Goal: Information Seeking & Learning: Learn about a topic

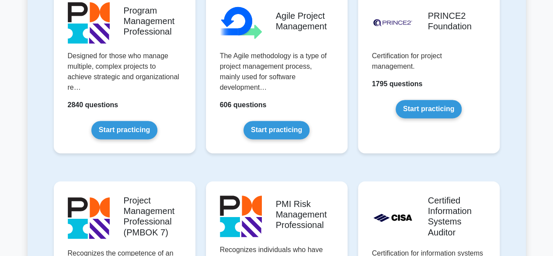
scroll to position [599, 0]
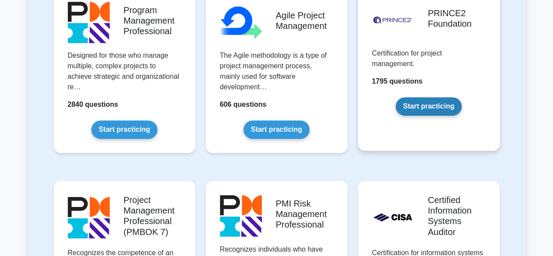
click at [443, 100] on link "Start practicing" at bounding box center [428, 106] width 66 height 18
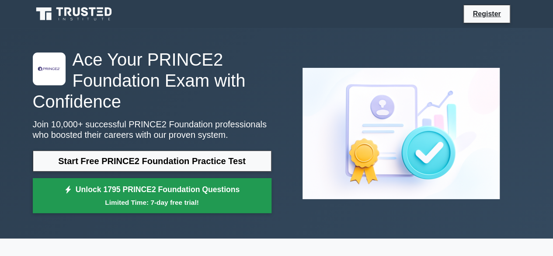
click at [163, 186] on link "Unlock 1795 PRINCE2 Foundation Questions Limited Time: 7-day free trial!" at bounding box center [152, 195] width 239 height 35
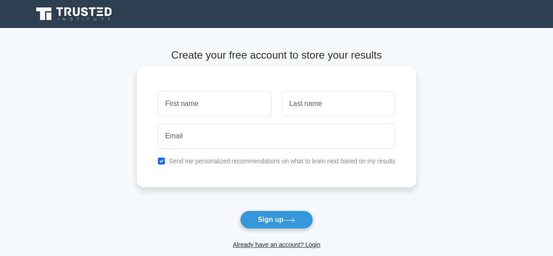
click at [186, 102] on input "text" at bounding box center [214, 103] width 113 height 25
type input "[PERSON_NAME]"
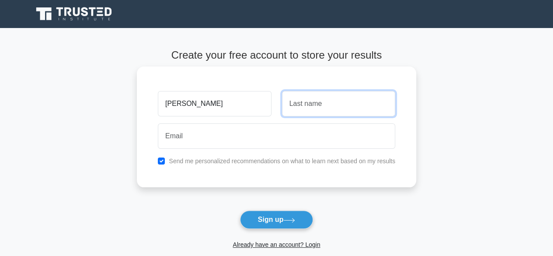
click at [319, 107] on input "text" at bounding box center [338, 103] width 113 height 25
click at [317, 105] on input "Martínez Tamarit" at bounding box center [338, 103] width 113 height 25
type input "Martínez"
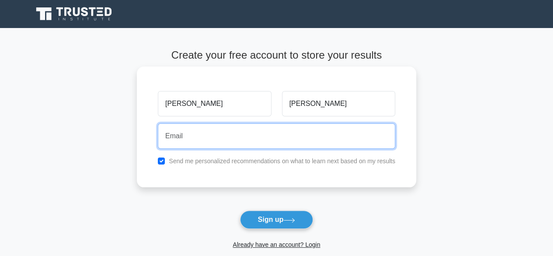
click at [236, 131] on input "email" at bounding box center [276, 135] width 237 height 25
type input "laumartam@gmail.com"
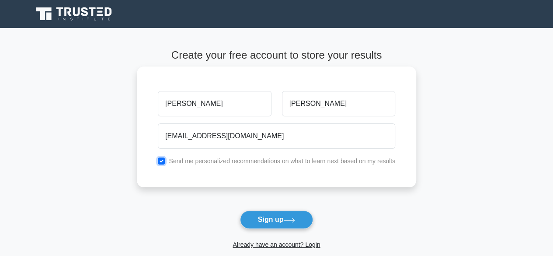
click at [164, 162] on input "checkbox" at bounding box center [161, 160] width 7 height 7
checkbox input "false"
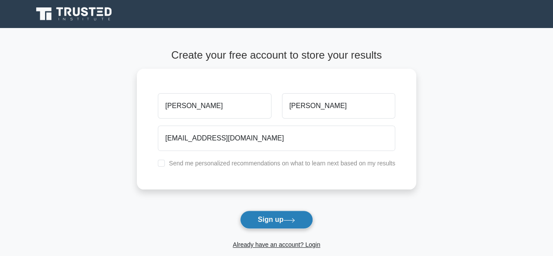
click at [303, 216] on button "Sign up" at bounding box center [276, 219] width 73 height 18
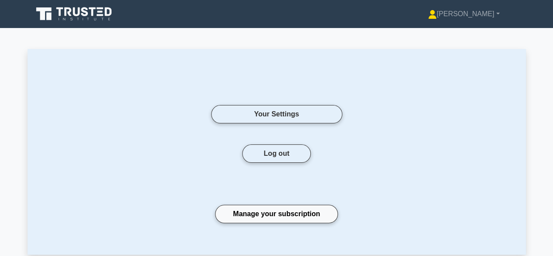
click at [111, 12] on icon at bounding box center [108, 11] width 7 height 9
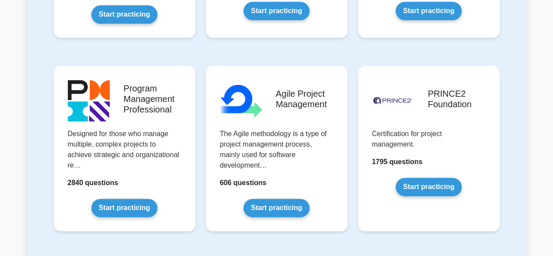
scroll to position [556, 0]
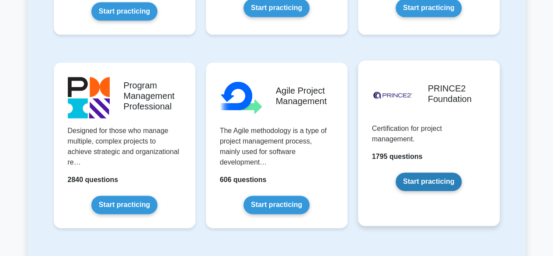
click at [419, 187] on link "Start practicing" at bounding box center [428, 181] width 66 height 18
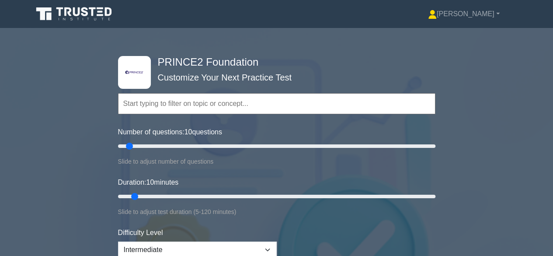
click at [194, 108] on input "text" at bounding box center [276, 103] width 317 height 21
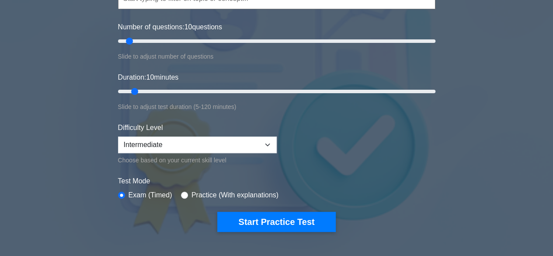
scroll to position [105, 0]
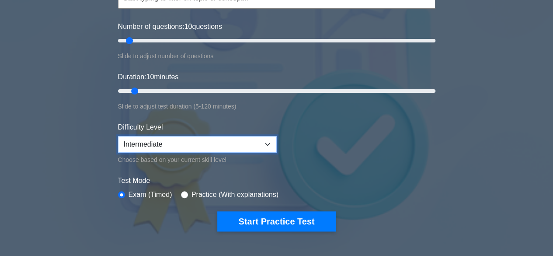
click at [252, 146] on select "Beginner Intermediate Expert" at bounding box center [197, 144] width 159 height 17
click at [295, 130] on form "Topics Introduction to PRINCE2 PRINCE2 Principles Organization Theme Business C…" at bounding box center [276, 96] width 317 height 270
click at [251, 142] on select "Beginner Intermediate Expert" at bounding box center [197, 144] width 159 height 17
select select "beginner"
click at [118, 136] on select "Beginner Intermediate Expert" at bounding box center [197, 144] width 159 height 17
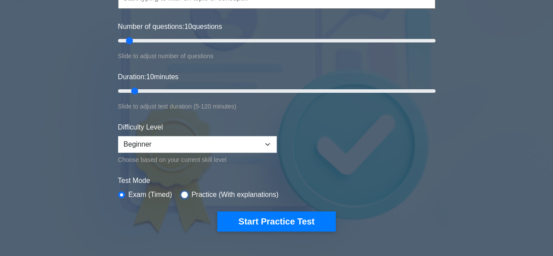
click at [182, 193] on input "radio" at bounding box center [184, 194] width 7 height 7
radio input "true"
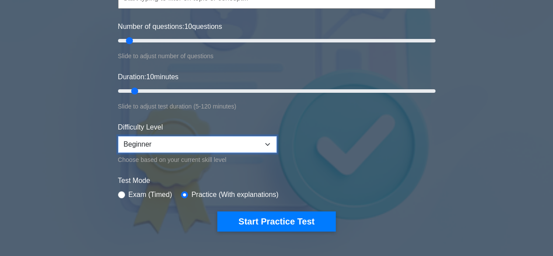
click at [194, 145] on select "Beginner Intermediate Expert" at bounding box center [197, 144] width 159 height 17
select select "intermediate"
click at [118, 136] on select "Beginner Intermediate Expert" at bounding box center [197, 144] width 159 height 17
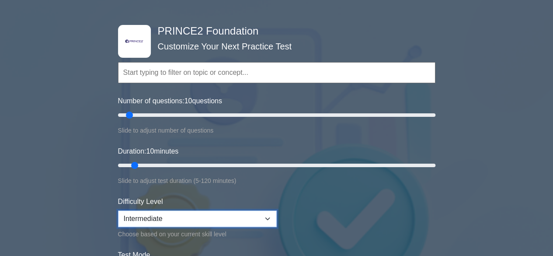
scroll to position [26, 0]
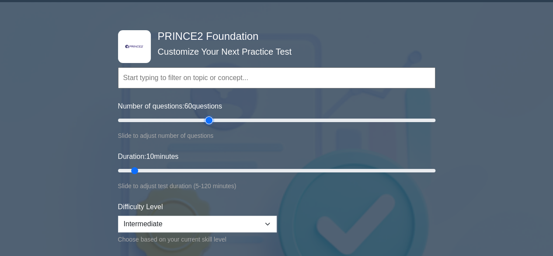
drag, startPoint x: 131, startPoint y: 123, endPoint x: 206, endPoint y: 117, distance: 75.0
type input "60"
click at [206, 117] on input "Number of questions: 60 questions" at bounding box center [276, 120] width 317 height 10
drag, startPoint x: 135, startPoint y: 168, endPoint x: 208, endPoint y: 172, distance: 72.6
type input "35"
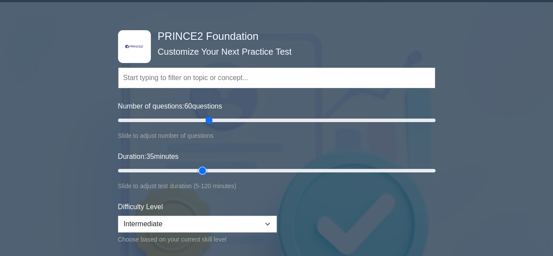
click at [208, 172] on input "Duration: 35 minutes" at bounding box center [276, 170] width 317 height 10
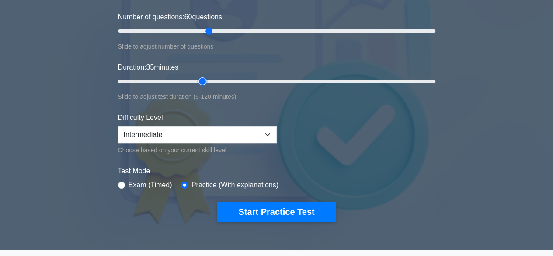
scroll to position [120, 0]
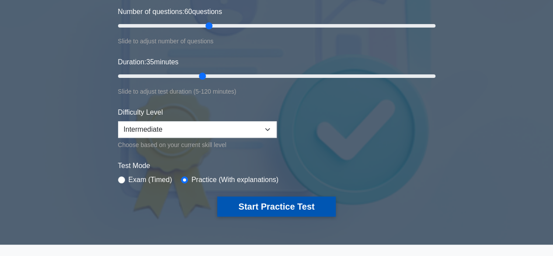
click at [260, 204] on button "Start Practice Test" at bounding box center [276, 206] width 118 height 20
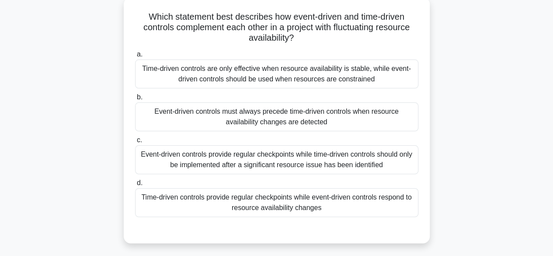
scroll to position [53, 0]
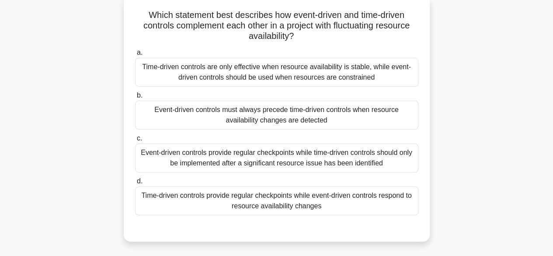
click at [241, 76] on div "Time-driven controls are only effective when resource availability is stable, w…" at bounding box center [276, 72] width 283 height 29
click at [135, 55] on input "a. Time-driven controls are only effective when resource availability is stable…" at bounding box center [135, 53] width 0 height 6
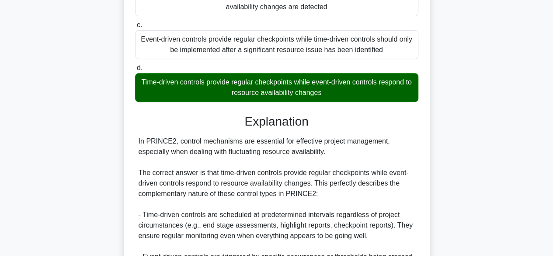
scroll to position [198, 0]
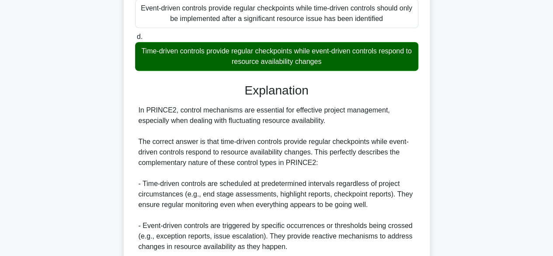
drag, startPoint x: 142, startPoint y: 51, endPoint x: 337, endPoint y: 64, distance: 195.7
click at [337, 64] on div "Time-driven controls provide regular checkpoints while event-driven controls re…" at bounding box center [276, 56] width 283 height 29
copy div "Time-driven controls provide regular checkpoints while event-driven controls re…"
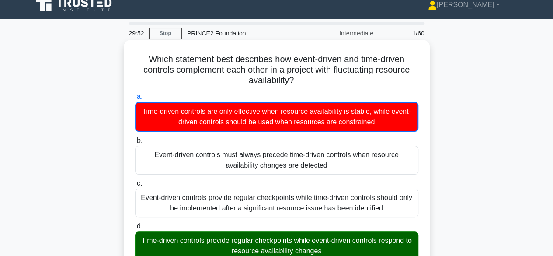
scroll to position [0, 0]
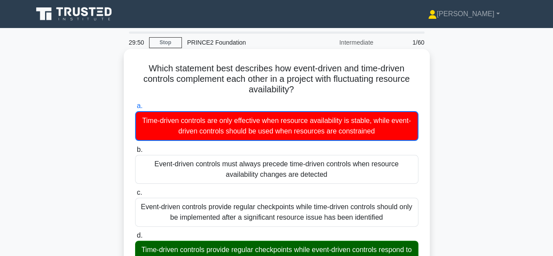
copy h5 "Which statement best describes how event-driven and time-driven controls comple…"
drag, startPoint x: 141, startPoint y: 64, endPoint x: 298, endPoint y: 96, distance: 160.4
click at [298, 95] on h5 "Which statement best describes how event-driven and time-driven controls comple…" at bounding box center [276, 79] width 285 height 32
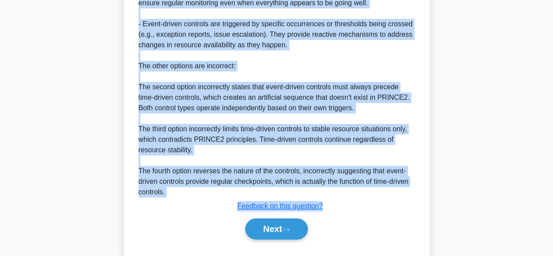
scroll to position [419, 0]
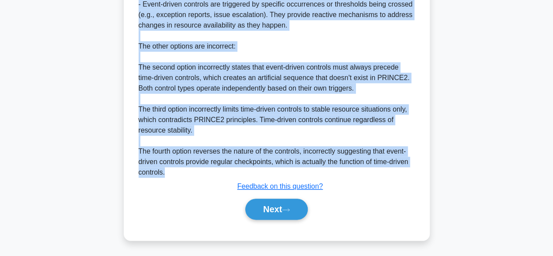
drag, startPoint x: 139, startPoint y: 28, endPoint x: 195, endPoint y: 181, distance: 163.2
click at [195, 181] on div "Explanation In PRINCE2, control mechanisms are essential for effective project …" at bounding box center [276, 42] width 283 height 361
copy div "n PRINCE2, control mechanisms are essential for effective project management, e…"
click at [265, 201] on button "Next" at bounding box center [276, 208] width 62 height 21
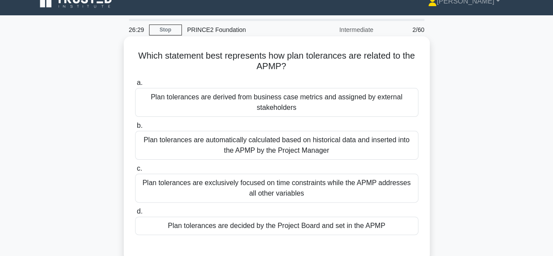
scroll to position [14, 0]
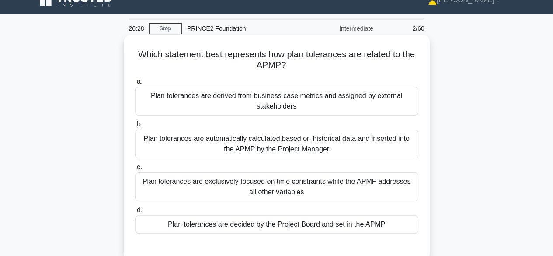
click at [304, 227] on div "Plan tolerances are decided by the Project Board and set in the APMP" at bounding box center [276, 224] width 283 height 18
click at [135, 213] on input "d. Plan tolerances are decided by the Project Board and set in the APMP" at bounding box center [135, 210] width 0 height 6
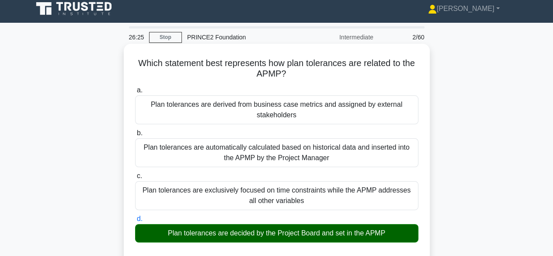
scroll to position [0, 0]
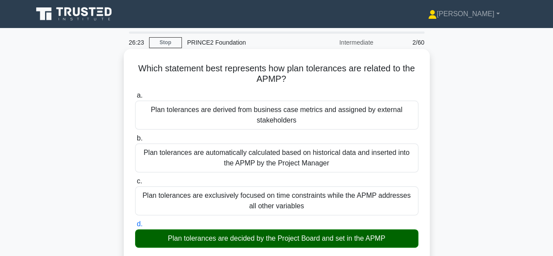
drag, startPoint x: 134, startPoint y: 68, endPoint x: 303, endPoint y: 84, distance: 169.8
click at [303, 84] on h5 "Which statement best represents how plan tolerances are related to the APMP? .s…" at bounding box center [276, 74] width 285 height 22
copy h5 "Which statement best represents how plan tolerances are related to the APMP?"
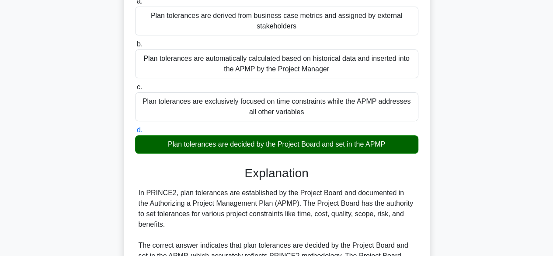
scroll to position [100, 0]
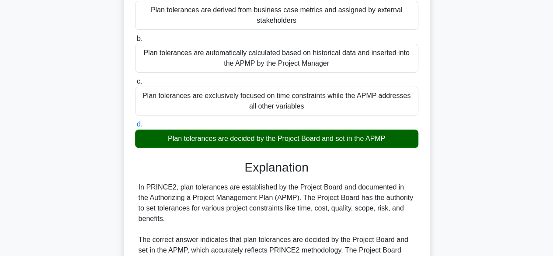
drag, startPoint x: 164, startPoint y: 138, endPoint x: 384, endPoint y: 140, distance: 219.7
click at [384, 140] on div "Plan tolerances are decided by the Project Board and set in the APMP" at bounding box center [276, 138] width 283 height 18
click at [386, 138] on div "Plan tolerances are decided by the Project Board and set in the APMP" at bounding box center [276, 138] width 283 height 18
copy div "Plan tolerances are decided by the Project Board and set in the APMP"
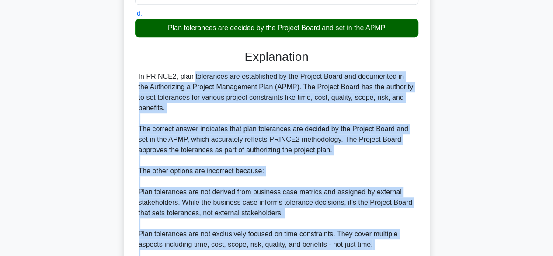
scroll to position [324, 0]
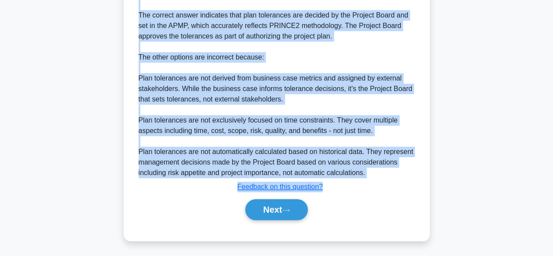
drag, startPoint x: 139, startPoint y: 186, endPoint x: 379, endPoint y: 178, distance: 240.4
click at [379, 178] on div "Explanation In PRINCE2, plan tolerances are established by the Project Board an…" at bounding box center [276, 79] width 283 height 287
click at [369, 171] on div "In PRINCE2, plan tolerances are established by the Project Board and documented…" at bounding box center [276, 68] width 276 height 220
copy div "In PRINCE2, plan tolerances are established by the Project Board and documented…"
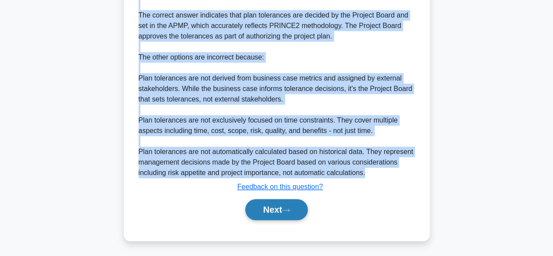
click at [289, 209] on icon at bounding box center [285, 209] width 7 height 3
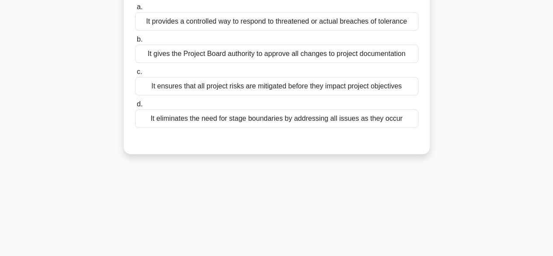
scroll to position [0, 0]
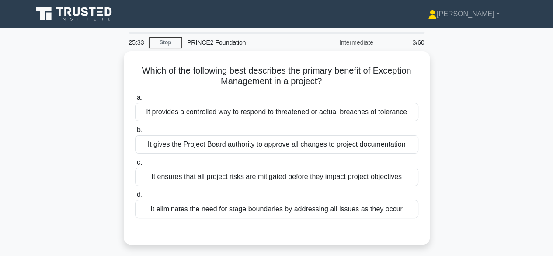
click at [288, 173] on div "It ensures that all project risks are mitigated before they impact project obje…" at bounding box center [276, 176] width 283 height 18
click at [135, 165] on input "c. It ensures that all project risks are mitigated before they impact project o…" at bounding box center [135, 162] width 0 height 6
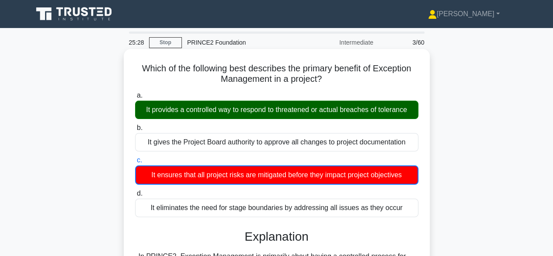
drag, startPoint x: 135, startPoint y: 68, endPoint x: 338, endPoint y: 82, distance: 203.2
click at [338, 82] on h5 "Which of the following best describes the primary benefit of Exception Manageme…" at bounding box center [276, 74] width 285 height 22
copy h5 "Which of the following best describes the primary benefit of Exception Manageme…"
copy div "It provides a controlled way to respond to threatened or actual breaches of tol…"
drag, startPoint x: 141, startPoint y: 109, endPoint x: 415, endPoint y: 107, distance: 274.3
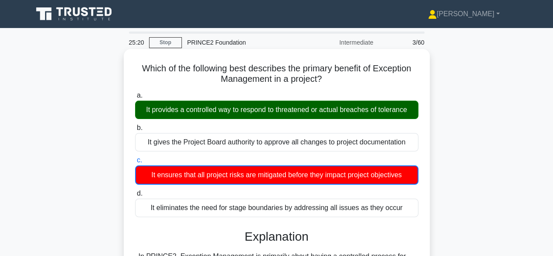
click at [415, 107] on div "It provides a controlled way to respond to threatened or actual breaches of tol…" at bounding box center [276, 109] width 283 height 18
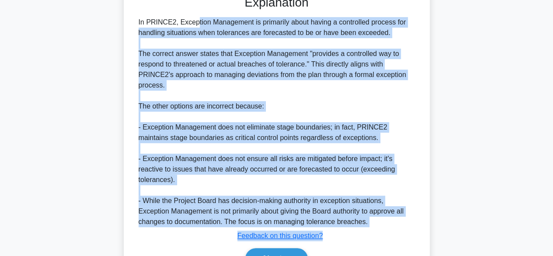
scroll to position [283, 0]
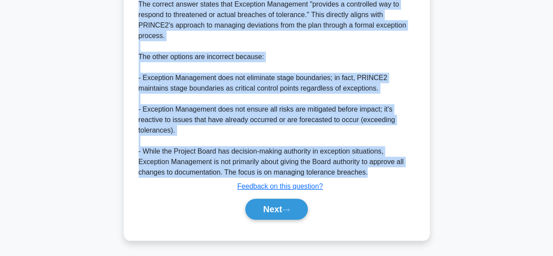
drag, startPoint x: 138, startPoint y: 134, endPoint x: 366, endPoint y: 173, distance: 231.3
click at [366, 173] on div "In PRINCE2, Exception Management is primarily about having a controlled process…" at bounding box center [276, 73] width 276 height 210
copy div "In PRINCE2, Exception Management is primarily about having a controlled process…"
click at [283, 209] on button "Next" at bounding box center [276, 208] width 62 height 21
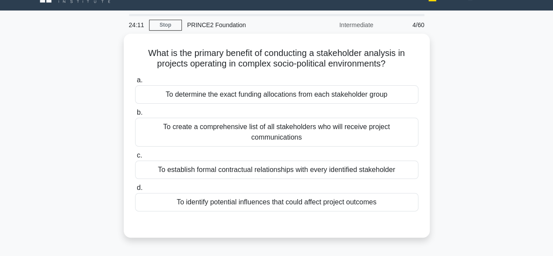
scroll to position [18, 0]
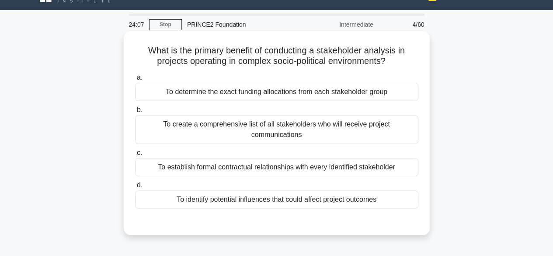
click at [386, 198] on div "To identify potential influences that could affect project outcomes" at bounding box center [276, 199] width 283 height 18
click at [135, 188] on input "d. To identify potential influences that could affect project outcomes" at bounding box center [135, 185] width 0 height 6
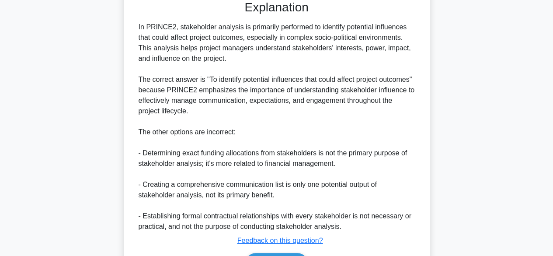
scroll to position [292, 0]
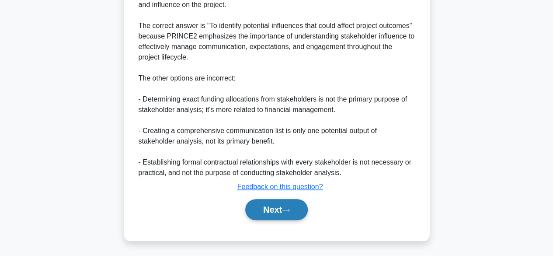
click at [303, 202] on button "Next" at bounding box center [276, 209] width 62 height 21
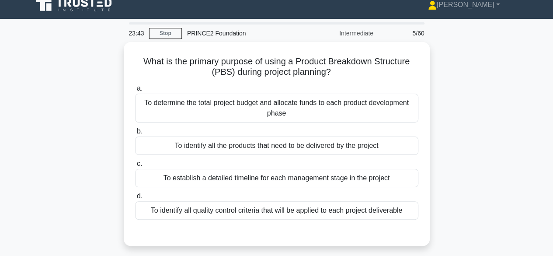
scroll to position [8, 0]
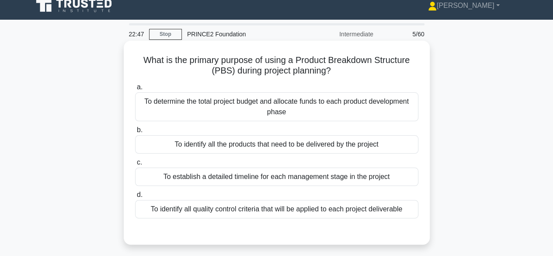
click at [277, 141] on div "To identify all the products that need to be delivered by the project" at bounding box center [276, 144] width 283 height 18
click at [135, 133] on input "b. To identify all the products that need to be delivered by the project" at bounding box center [135, 130] width 0 height 6
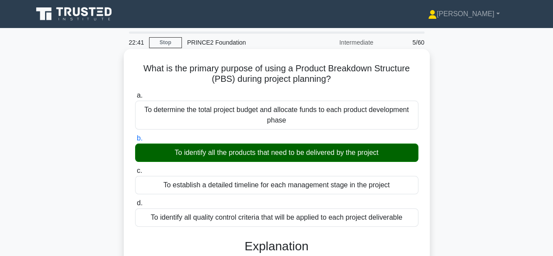
scroll to position [313, 0]
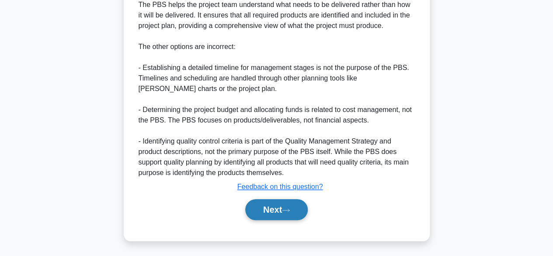
click at [291, 202] on button "Next" at bounding box center [276, 209] width 62 height 21
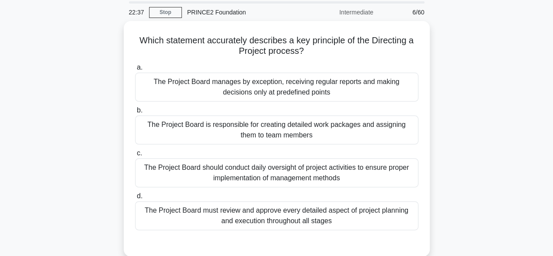
scroll to position [31, 0]
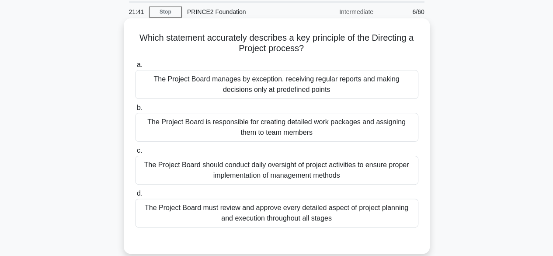
click at [301, 89] on div "The Project Board manages by exception, receiving regular reports and making de…" at bounding box center [276, 84] width 283 height 29
click at [135, 68] on input "a. The Project Board manages by exception, receiving regular reports and making…" at bounding box center [135, 65] width 0 height 6
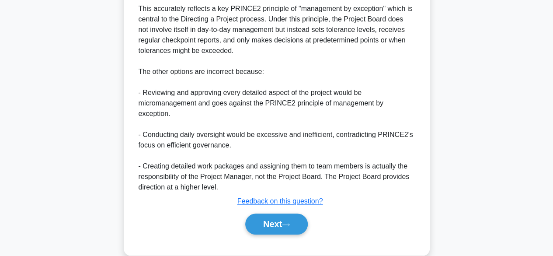
scroll to position [324, 0]
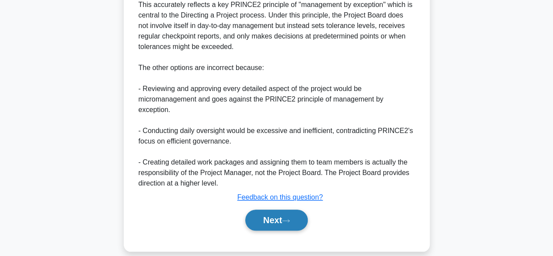
click at [289, 218] on icon at bounding box center [286, 220] width 8 height 5
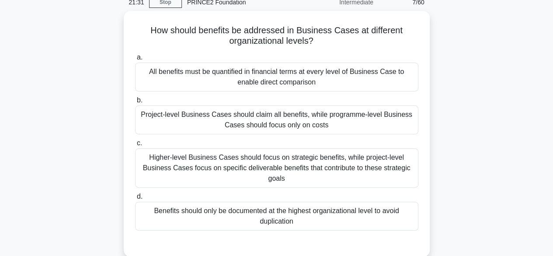
scroll to position [41, 0]
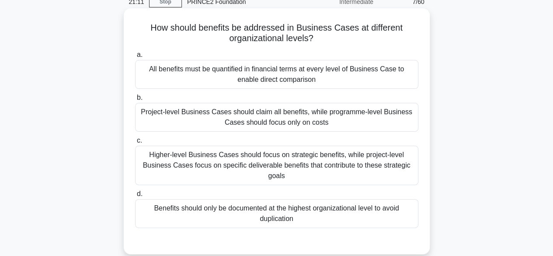
click at [315, 165] on div "Higher-level Business Cases should focus on strategic benefits, while project-l…" at bounding box center [276, 164] width 283 height 39
click at [135, 143] on input "c. Higher-level Business Cases should focus on strategic benefits, while projec…" at bounding box center [135, 141] width 0 height 6
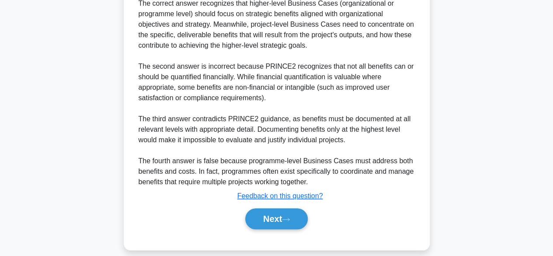
scroll to position [345, 0]
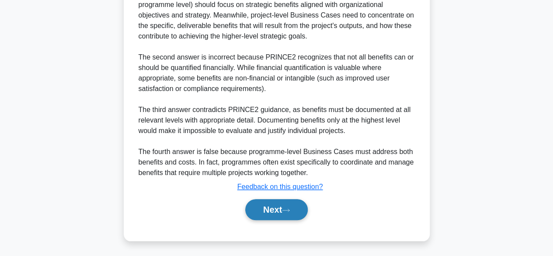
click at [287, 208] on icon at bounding box center [286, 210] width 8 height 5
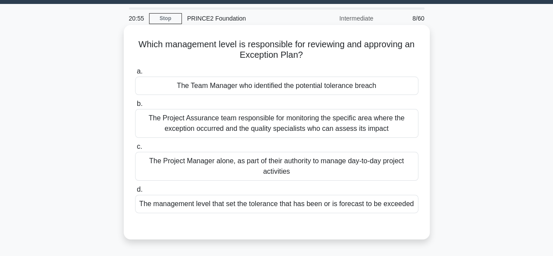
scroll to position [24, 0]
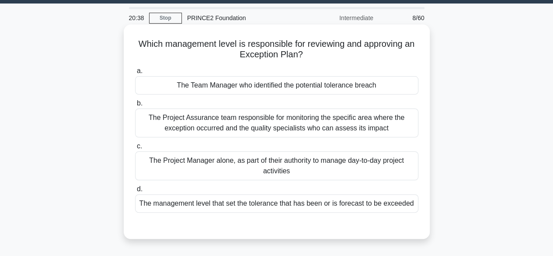
click at [354, 123] on div "The Project Assurance team responsible for monitoring the specific area where t…" at bounding box center [276, 122] width 283 height 29
click at [135, 106] on input "b. The Project Assurance team responsible for monitoring the specific area wher…" at bounding box center [135, 103] width 0 height 6
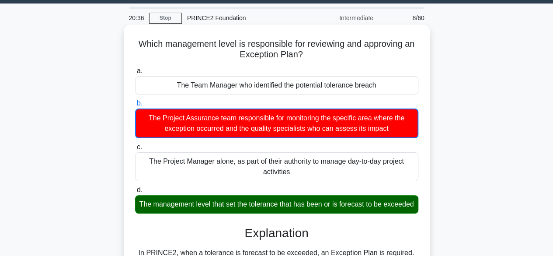
click at [330, 208] on div "The management level that set the tolerance that has been or is forecast to be …" at bounding box center [276, 204] width 283 height 18
click at [135, 193] on input "d. The management level that set the tolerance that has been or is forecast to …" at bounding box center [135, 190] width 0 height 6
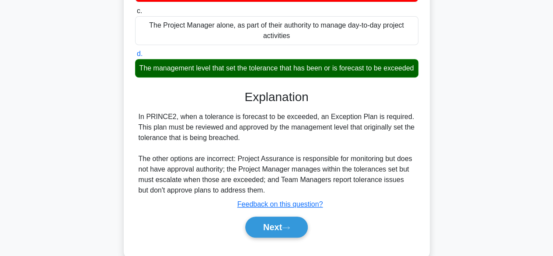
scroll to position [216, 0]
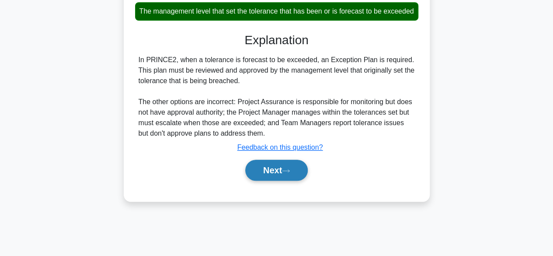
click at [283, 180] on button "Next" at bounding box center [276, 169] width 62 height 21
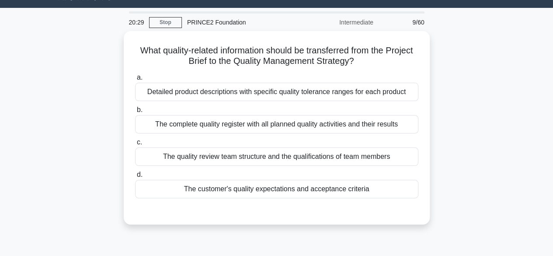
scroll to position [22, 0]
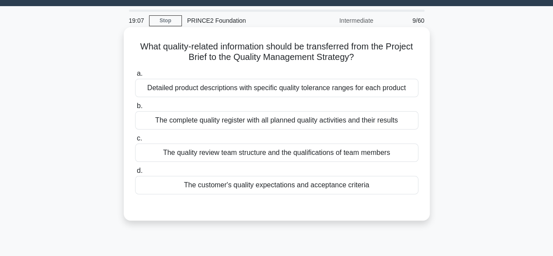
click at [284, 184] on div "The customer's quality expectations and acceptance criteria" at bounding box center [276, 185] width 283 height 18
click at [135, 173] on input "d. The customer's quality expectations and acceptance criteria" at bounding box center [135, 171] width 0 height 6
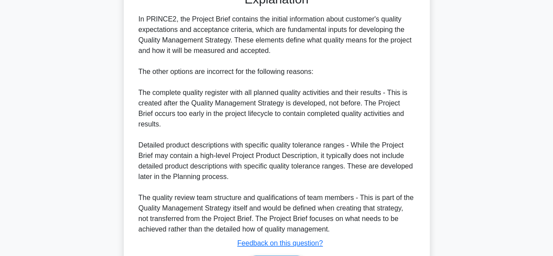
scroll to position [282, 0]
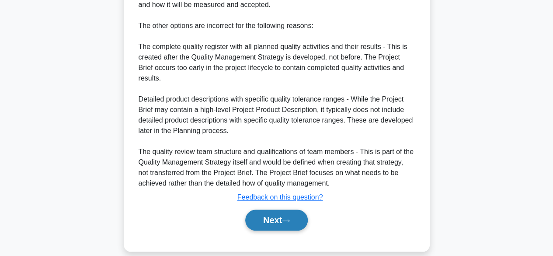
click at [271, 209] on button "Next" at bounding box center [276, 219] width 62 height 21
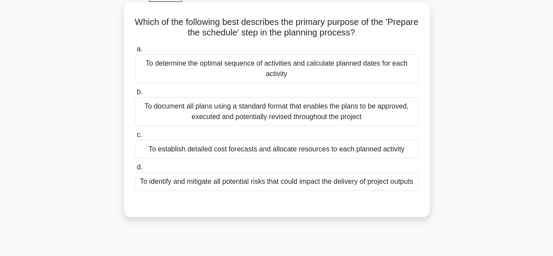
scroll to position [42, 0]
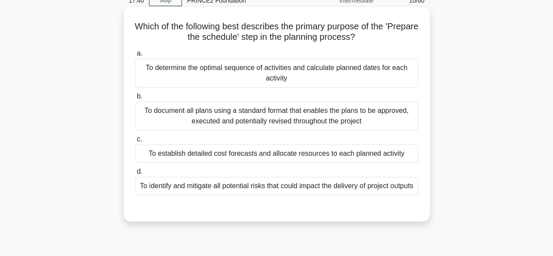
click at [368, 111] on div "To document all plans using a standard format that enables the plans to be appr…" at bounding box center [276, 115] width 283 height 29
click at [135, 99] on input "b. To document all plans using a standard format that enables the plans to be a…" at bounding box center [135, 96] width 0 height 6
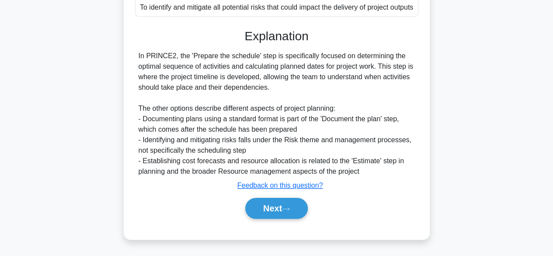
scroll to position [223, 0]
click at [296, 212] on button "Next" at bounding box center [276, 207] width 62 height 21
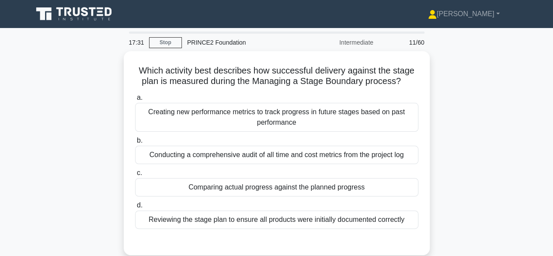
scroll to position [0, 0]
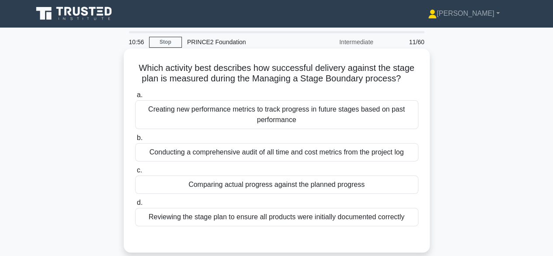
click at [317, 193] on div "Comparing actual progress against the planned progress" at bounding box center [276, 184] width 283 height 18
click at [135, 173] on input "c. Comparing actual progress against the planned progress" at bounding box center [135, 170] width 0 height 6
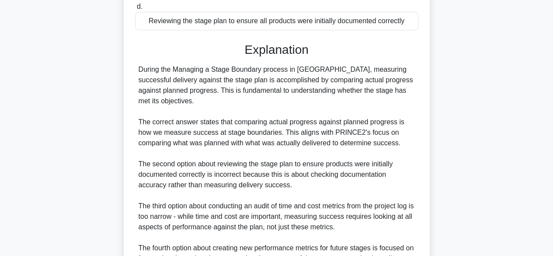
scroll to position [282, 0]
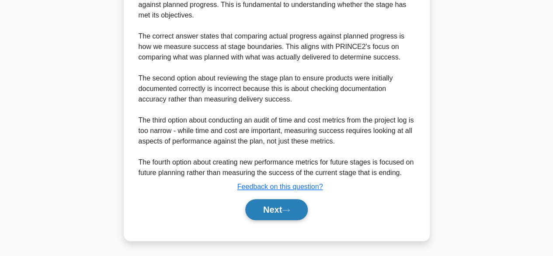
click at [283, 203] on button "Next" at bounding box center [276, 209] width 62 height 21
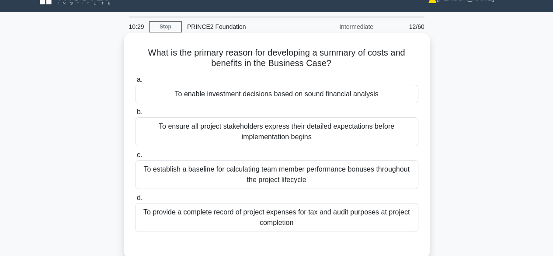
scroll to position [15, 0]
click at [326, 98] on div "To enable investment decisions based on sound financial analysis" at bounding box center [276, 94] width 283 height 18
click at [135, 83] on input "a. To enable investment decisions based on sound financial analysis" at bounding box center [135, 80] width 0 height 6
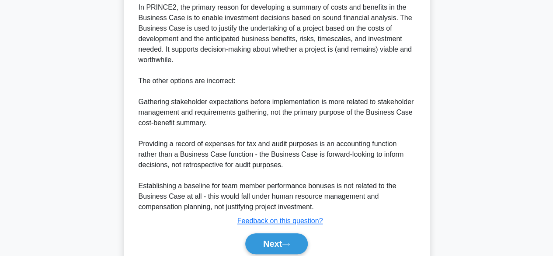
scroll to position [313, 0]
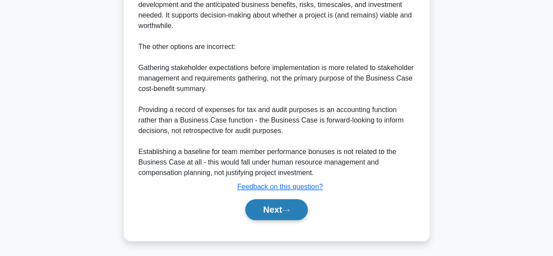
click at [286, 204] on button "Next" at bounding box center [276, 209] width 62 height 21
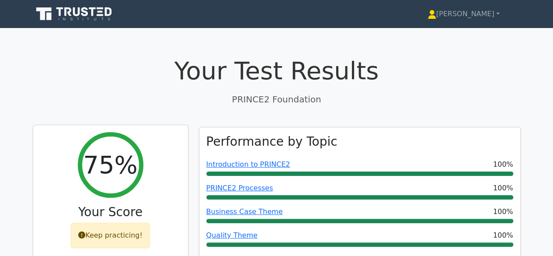
click at [111, 228] on div "Keep practicing!" at bounding box center [110, 234] width 79 height 25
click at [119, 239] on div "Keep practicing!" at bounding box center [110, 234] width 79 height 25
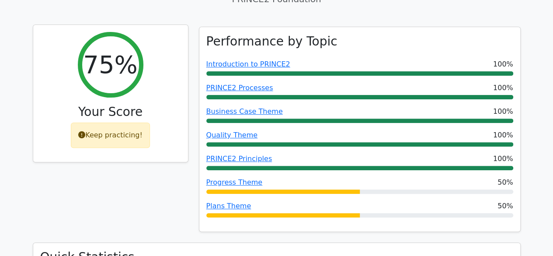
scroll to position [100, 0]
click at [116, 132] on div "Keep practicing!" at bounding box center [110, 134] width 79 height 25
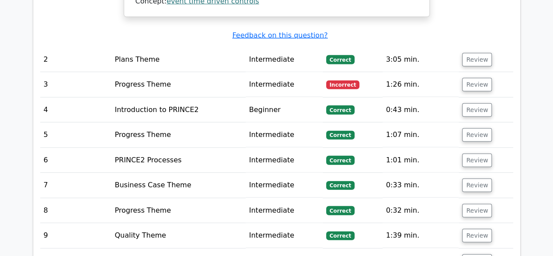
scroll to position [1306, 0]
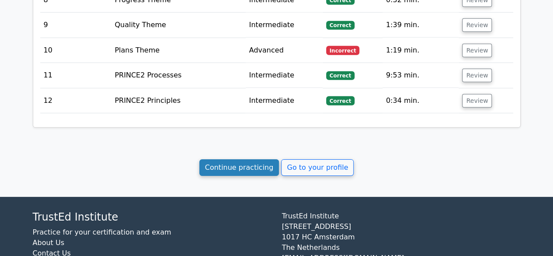
click at [261, 159] on link "Continue practicing" at bounding box center [239, 167] width 80 height 17
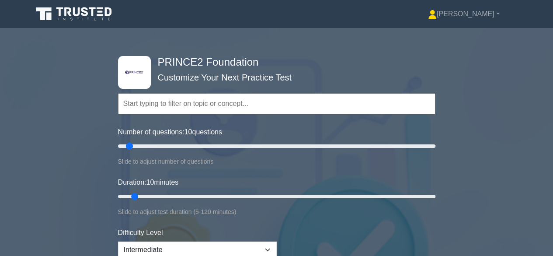
click at [193, 104] on input "text" at bounding box center [276, 103] width 317 height 21
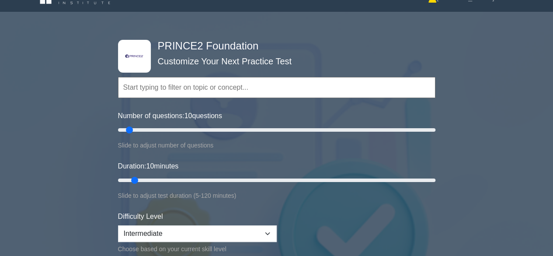
scroll to position [17, 0]
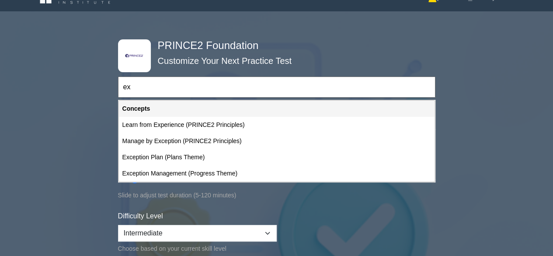
type input "e"
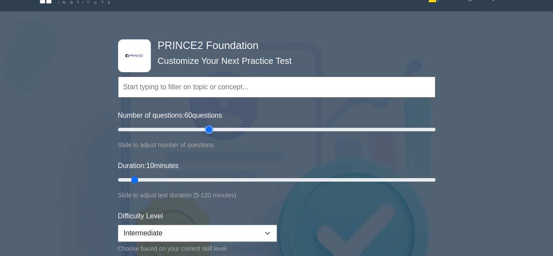
drag, startPoint x: 129, startPoint y: 128, endPoint x: 208, endPoint y: 132, distance: 78.3
type input "60"
click at [208, 132] on input "Number of questions: 60 questions" at bounding box center [276, 129] width 317 height 10
drag, startPoint x: 134, startPoint y: 177, endPoint x: 186, endPoint y: 177, distance: 52.4
type input "30"
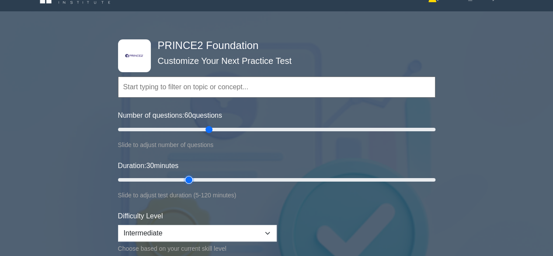
click at [186, 177] on input "Duration: 30 minutes" at bounding box center [276, 179] width 317 height 10
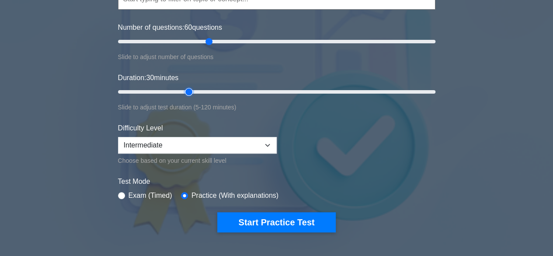
scroll to position [105, 0]
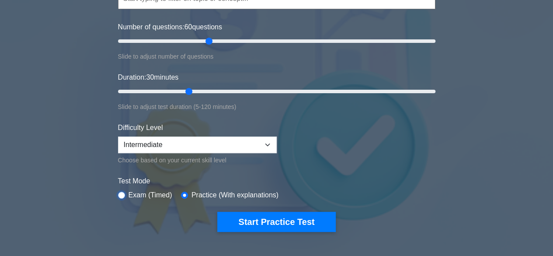
click at [121, 193] on input "radio" at bounding box center [121, 194] width 7 height 7
radio input "true"
click at [183, 192] on input "radio" at bounding box center [184, 194] width 7 height 7
radio input "true"
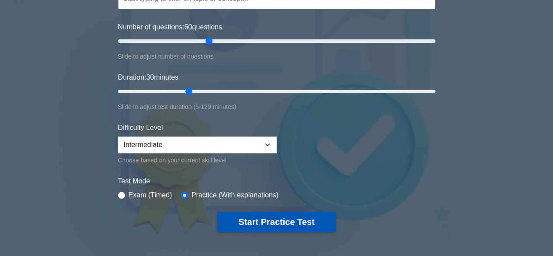
click at [243, 211] on button "Start Practice Test" at bounding box center [276, 221] width 118 height 20
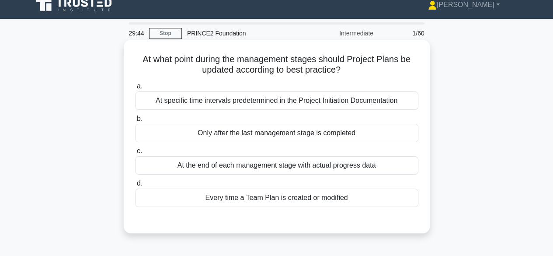
scroll to position [10, 0]
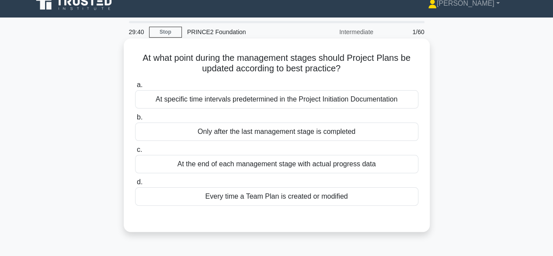
click at [282, 171] on div "At the end of each management stage with actual progress data" at bounding box center [276, 164] width 283 height 18
click at [135, 152] on input "c. At the end of each management stage with actual progress data" at bounding box center [135, 150] width 0 height 6
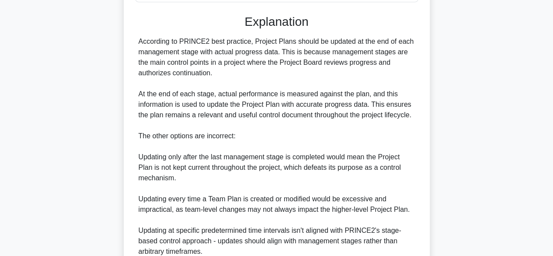
scroll to position [292, 0]
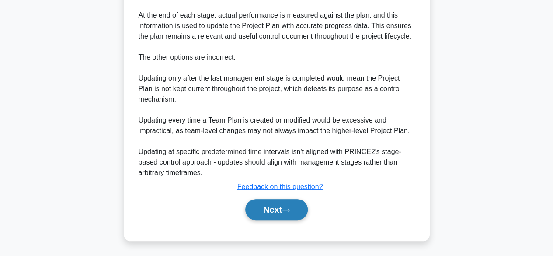
click at [279, 202] on button "Next" at bounding box center [276, 209] width 62 height 21
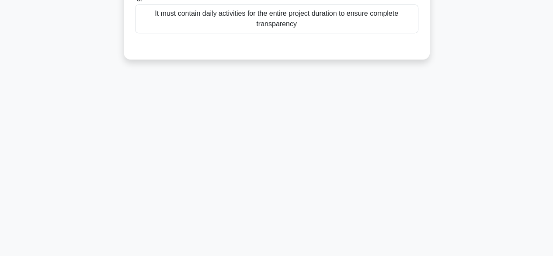
scroll to position [48, 0]
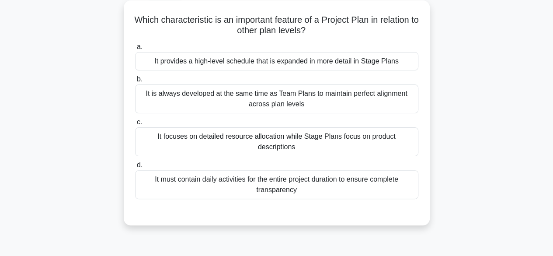
click at [295, 56] on div "It provides a high-level schedule that is expanded in more detail in Stage Plans" at bounding box center [276, 61] width 283 height 18
click at [135, 50] on input "a. It provides a high-level schedule that is expanded in more detail in Stage P…" at bounding box center [135, 47] width 0 height 6
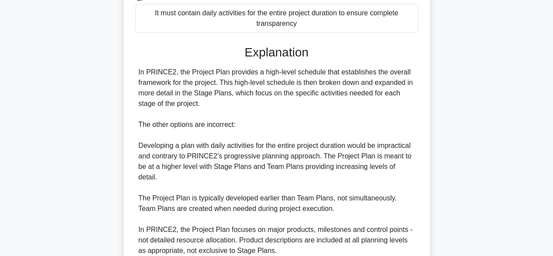
scroll to position [271, 0]
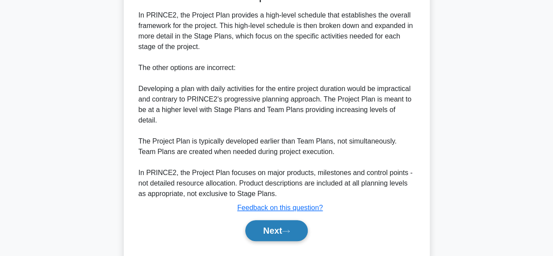
click at [286, 228] on icon at bounding box center [286, 230] width 8 height 5
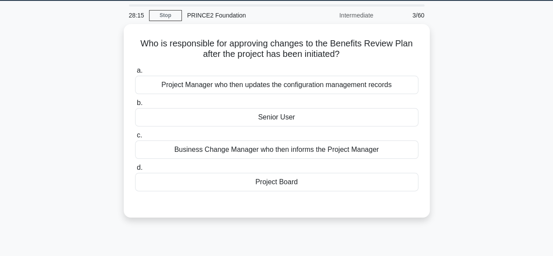
scroll to position [0, 0]
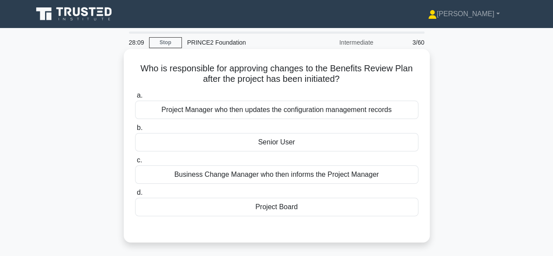
click at [273, 206] on div "Project Board" at bounding box center [276, 206] width 283 height 18
click at [135, 195] on input "d. Project Board" at bounding box center [135, 193] width 0 height 6
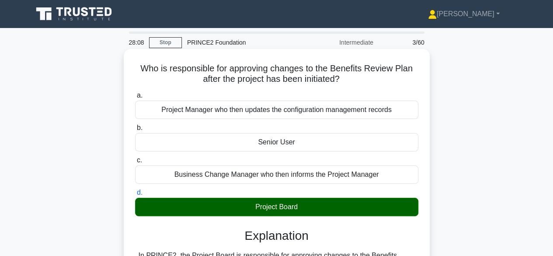
click at [273, 206] on div "Project Board" at bounding box center [276, 206] width 283 height 18
click at [135, 195] on input "d. Project Board" at bounding box center [135, 193] width 0 height 6
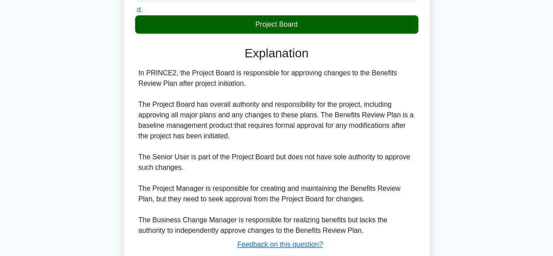
scroll to position [240, 0]
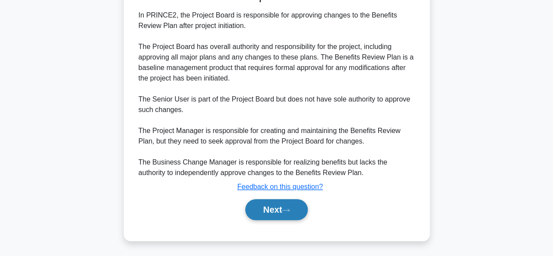
click at [307, 209] on button "Next" at bounding box center [276, 209] width 62 height 21
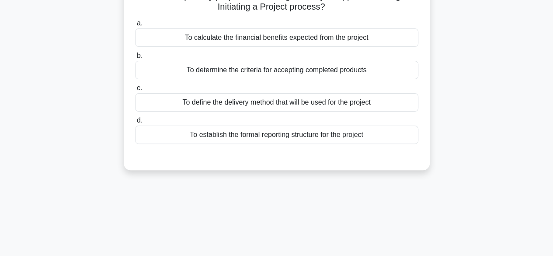
scroll to position [0, 0]
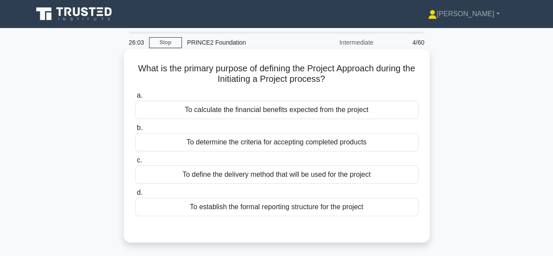
click at [337, 172] on div "To define the delivery method that will be used for the project" at bounding box center [276, 174] width 283 height 18
click at [135, 163] on input "c. To define the delivery method that will be used for the project" at bounding box center [135, 160] width 0 height 6
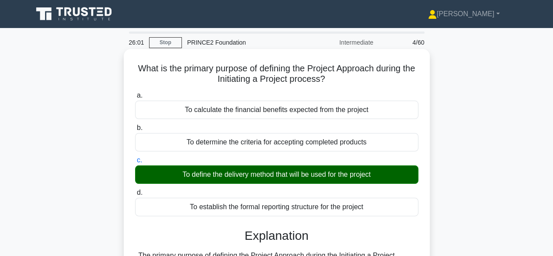
scroll to position [250, 0]
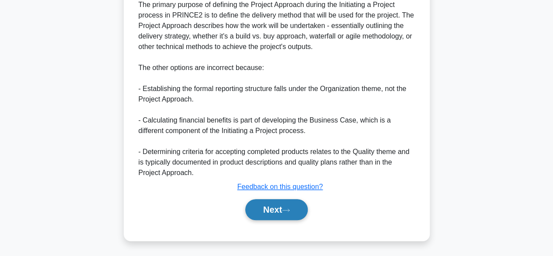
click at [290, 210] on icon at bounding box center [286, 210] width 8 height 5
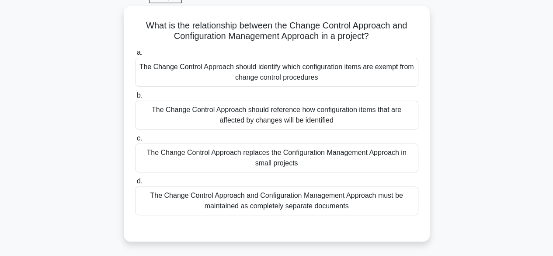
scroll to position [44, 0]
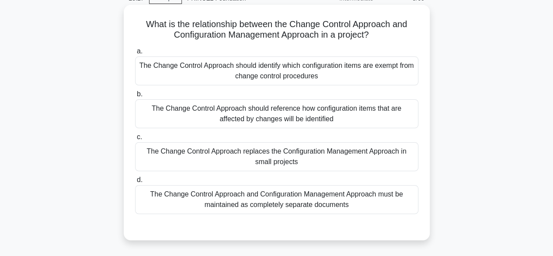
click at [345, 117] on div "The Change Control Approach should reference how configuration items that are a…" at bounding box center [276, 113] width 283 height 29
click at [135, 97] on input "b. The Change Control Approach should reference how configuration items that ar…" at bounding box center [135, 94] width 0 height 6
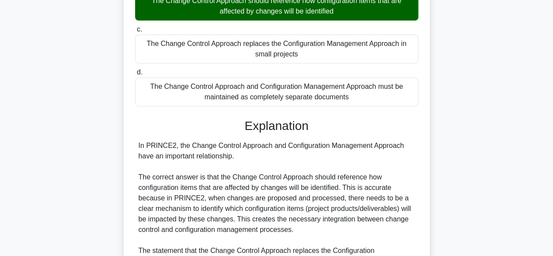
scroll to position [355, 0]
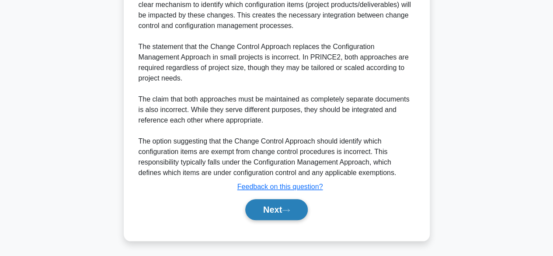
click at [269, 214] on button "Next" at bounding box center [276, 209] width 62 height 21
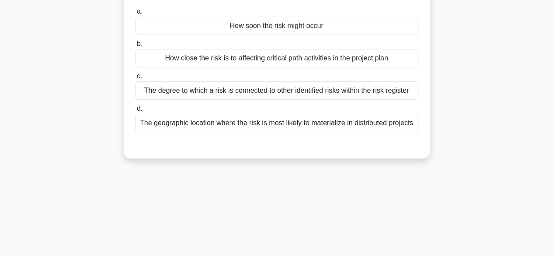
scroll to position [0, 0]
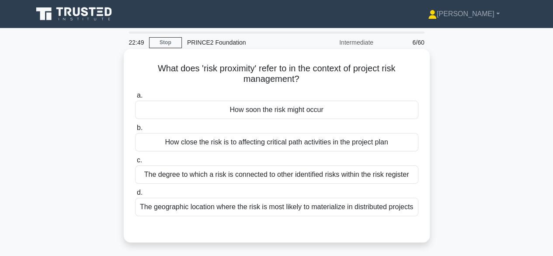
click at [301, 145] on div "How close the risk is to affecting critical path activities in the project plan" at bounding box center [276, 142] width 283 height 18
click at [135, 131] on input "b. How close the risk is to affecting critical path activities in the project p…" at bounding box center [135, 128] width 0 height 6
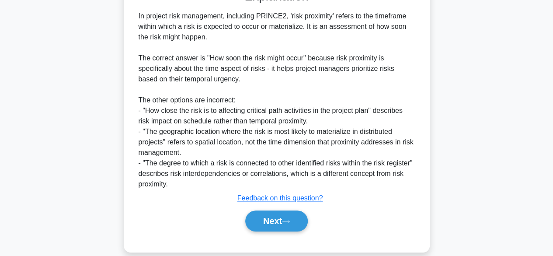
scroll to position [252, 0]
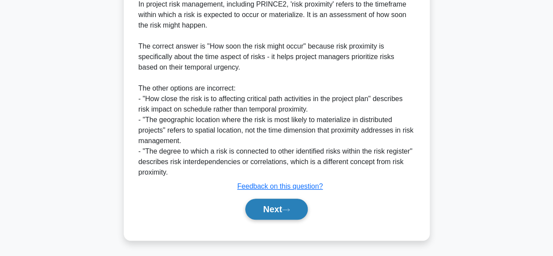
click at [290, 207] on icon at bounding box center [286, 209] width 8 height 5
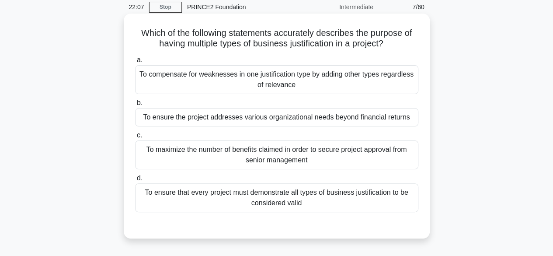
scroll to position [36, 0]
click at [327, 118] on div "To ensure the project addresses various organizational needs beyond financial r…" at bounding box center [276, 116] width 283 height 18
click at [135, 105] on input "b. To ensure the project addresses various organizational needs beyond financia…" at bounding box center [135, 103] width 0 height 6
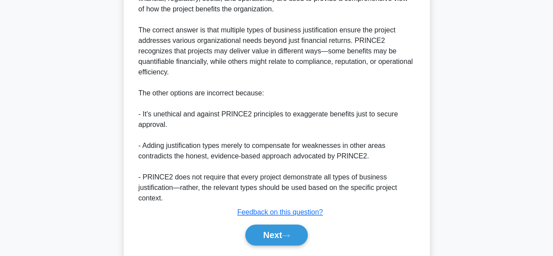
scroll to position [324, 0]
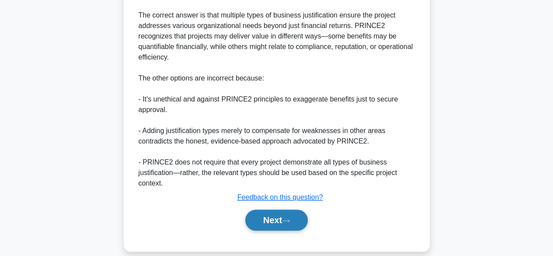
click at [268, 210] on button "Next" at bounding box center [276, 219] width 62 height 21
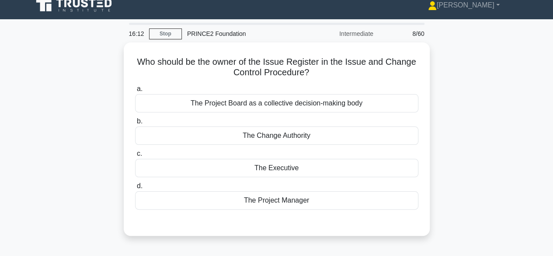
scroll to position [10, 0]
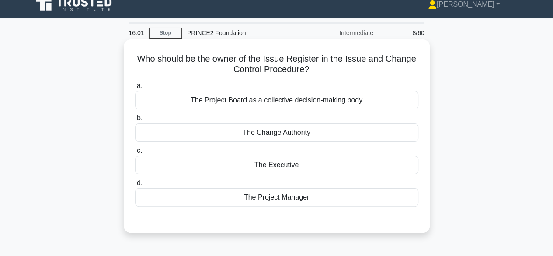
click at [274, 133] on div "The Change Authority" at bounding box center [276, 132] width 283 height 18
click at [135, 121] on input "b. The Change Authority" at bounding box center [135, 118] width 0 height 6
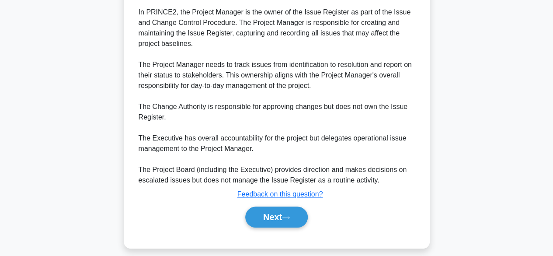
scroll to position [245, 0]
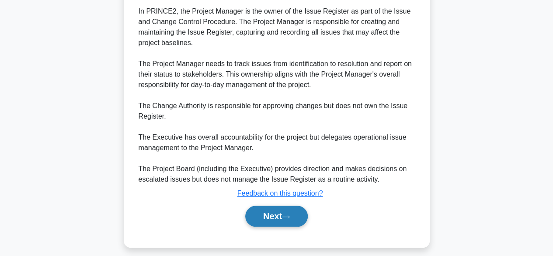
click at [272, 221] on button "Next" at bounding box center [276, 215] width 62 height 21
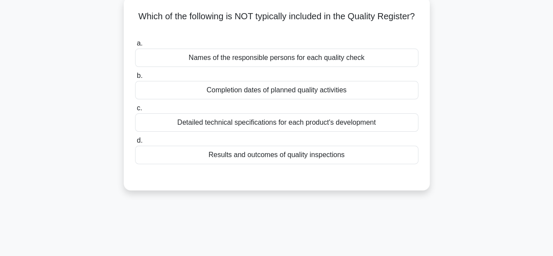
scroll to position [40, 0]
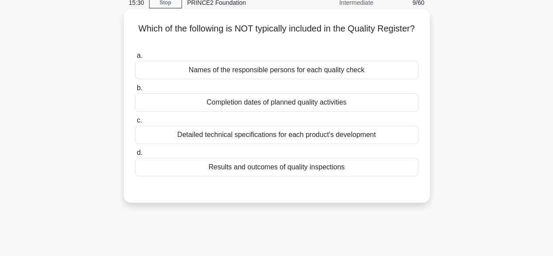
click at [371, 133] on div "Detailed technical specifications for each product's development" at bounding box center [276, 134] width 283 height 18
click at [135, 123] on input "c. Detailed technical specifications for each product's development" at bounding box center [135, 121] width 0 height 6
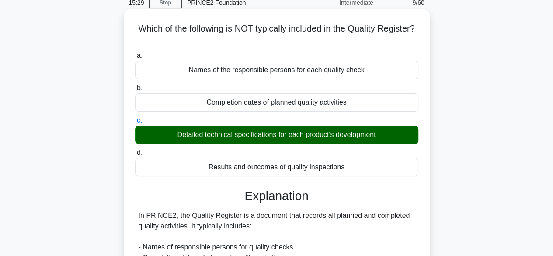
scroll to position [219, 0]
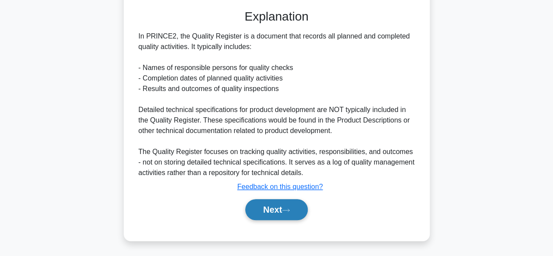
click at [305, 205] on button "Next" at bounding box center [276, 209] width 62 height 21
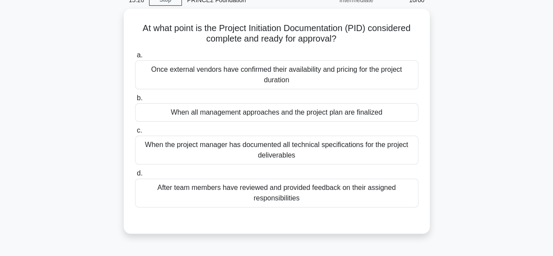
scroll to position [42, 0]
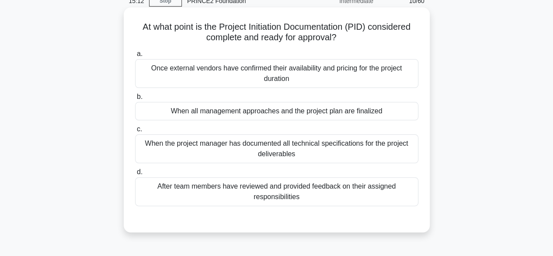
click at [368, 200] on div "After team members have reviewed and provided feedback on their assigned respon…" at bounding box center [276, 191] width 283 height 29
click at [135, 175] on input "d. After team members have reviewed and provided feedback on their assigned res…" at bounding box center [135, 172] width 0 height 6
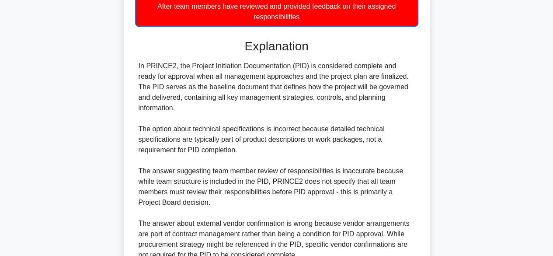
scroll to position [294, 0]
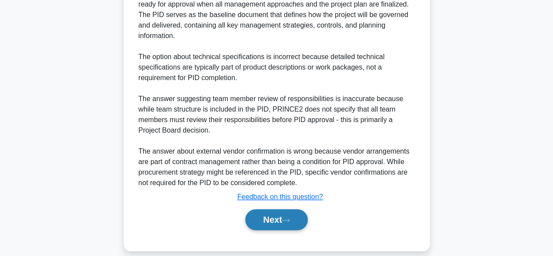
click at [283, 209] on button "Next" at bounding box center [276, 219] width 62 height 21
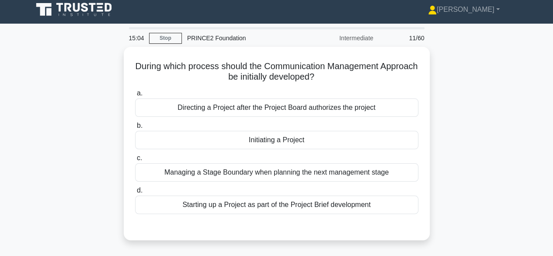
scroll to position [3, 0]
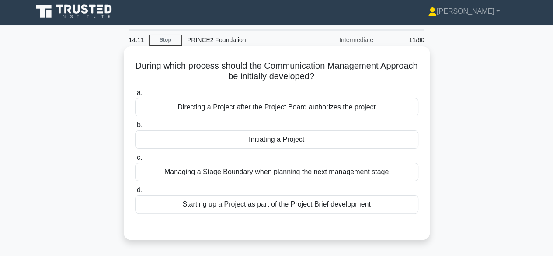
click at [327, 135] on div "Initiating a Project" at bounding box center [276, 139] width 283 height 18
click at [135, 128] on input "b. Initiating a Project" at bounding box center [135, 125] width 0 height 6
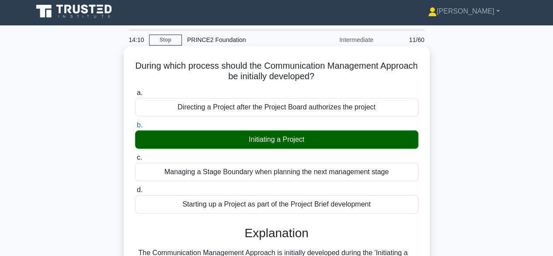
scroll to position [250, 0]
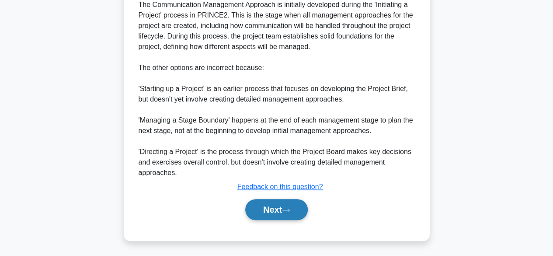
click at [287, 215] on button "Next" at bounding box center [276, 209] width 62 height 21
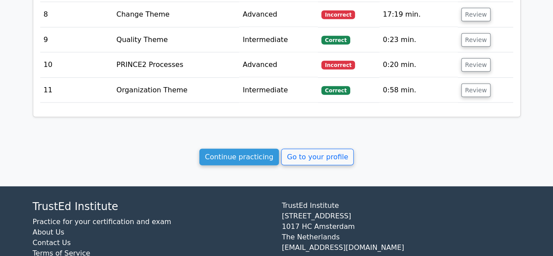
scroll to position [1156, 0]
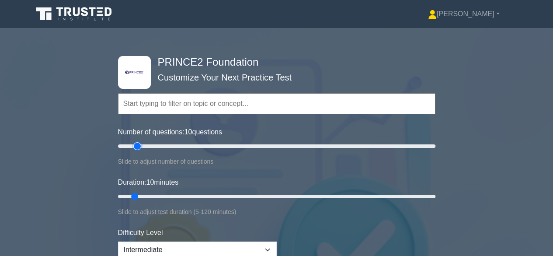
click at [136, 145] on input "Number of questions: 10 questions" at bounding box center [276, 146] width 317 height 10
click at [204, 138] on div "Number of questions: 15 questions Slide to adjust number of questions" at bounding box center [276, 147] width 317 height 40
drag, startPoint x: 135, startPoint y: 145, endPoint x: 219, endPoint y: 143, distance: 83.9
click at [219, 143] on input "Number of questions: 65 questions" at bounding box center [276, 146] width 317 height 10
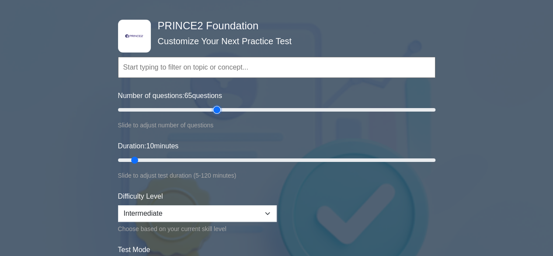
scroll to position [37, 0]
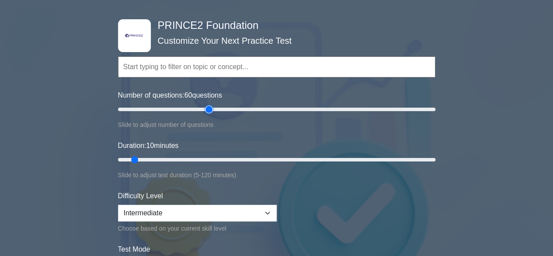
drag, startPoint x: 217, startPoint y: 109, endPoint x: 211, endPoint y: 109, distance: 5.7
type input "60"
click at [211, 109] on input "Number of questions: 60 questions" at bounding box center [276, 109] width 317 height 10
click at [152, 212] on select "Beginner Intermediate Expert" at bounding box center [197, 212] width 159 height 17
select select "beginner"
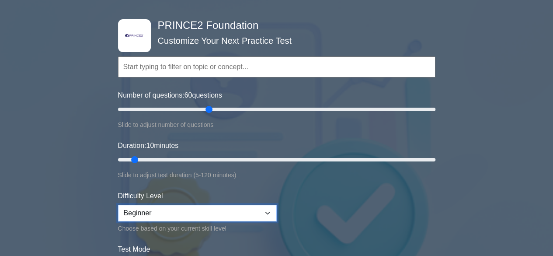
click at [118, 204] on select "Beginner Intermediate Expert" at bounding box center [197, 212] width 159 height 17
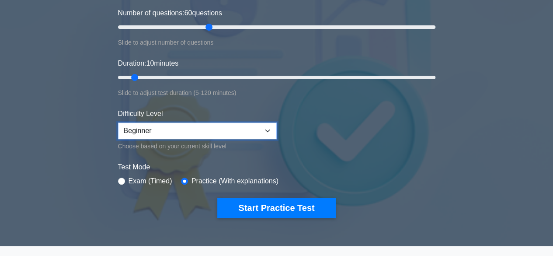
scroll to position [123, 0]
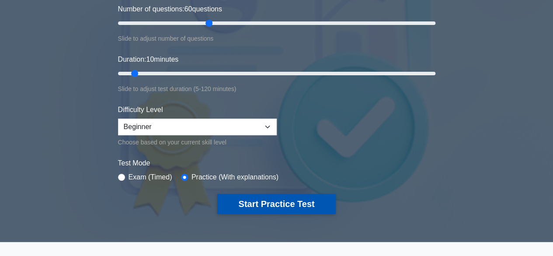
click at [267, 199] on button "Start Practice Test" at bounding box center [276, 204] width 118 height 20
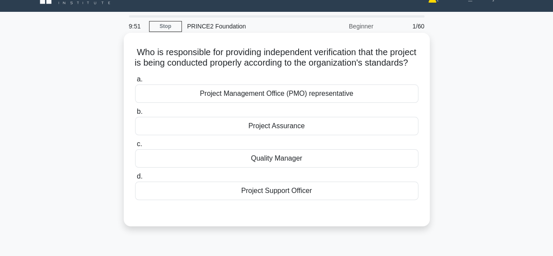
scroll to position [17, 0]
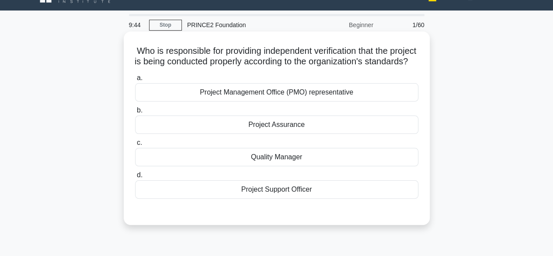
click at [312, 166] on div "Quality Manager" at bounding box center [276, 157] width 283 height 18
click at [135, 145] on input "c. Quality Manager" at bounding box center [135, 143] width 0 height 6
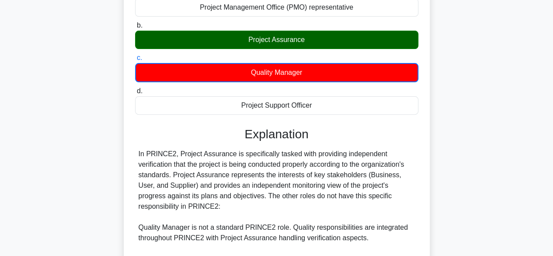
scroll to position [252, 0]
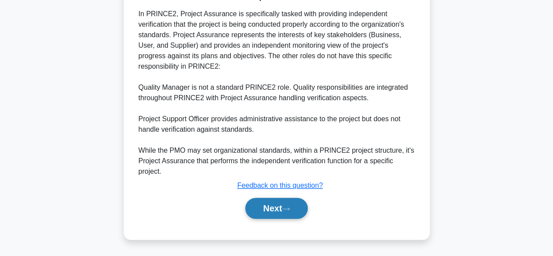
click at [285, 203] on button "Next" at bounding box center [276, 207] width 62 height 21
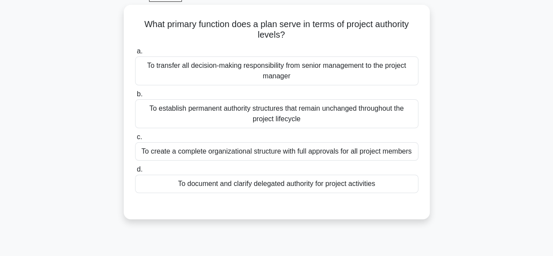
scroll to position [47, 0]
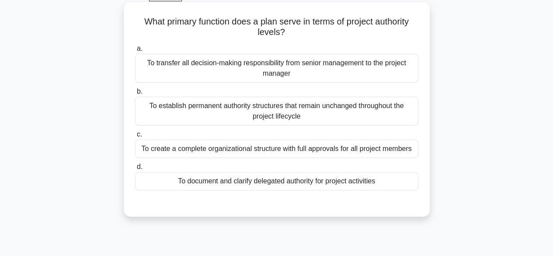
click at [360, 62] on div "To transfer all decision-making responsibility from senior management to the pr…" at bounding box center [276, 68] width 283 height 29
click at [135, 52] on input "a. To transfer all decision-making responsibility from senior management to the…" at bounding box center [135, 49] width 0 height 6
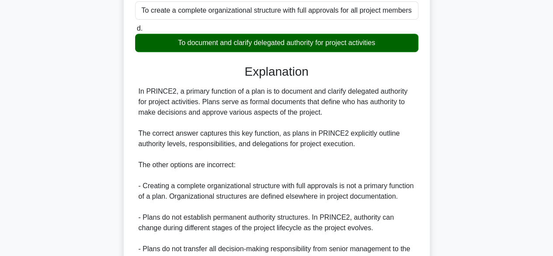
click at [359, 167] on div "In PRINCE2, a primary function of a plan is to document and clarify delegated a…" at bounding box center [276, 180] width 276 height 189
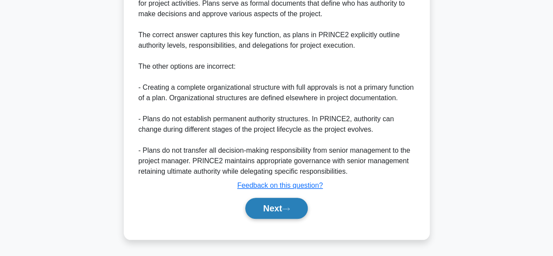
click at [287, 210] on icon at bounding box center [286, 208] width 8 height 5
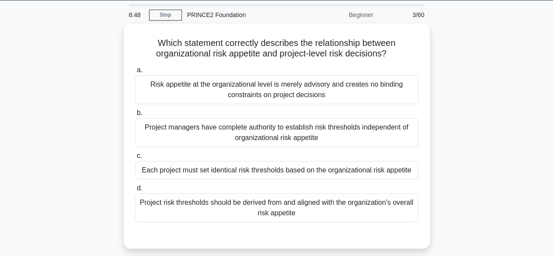
scroll to position [28, 0]
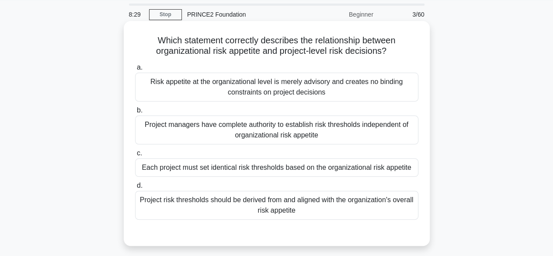
click at [377, 193] on div "Project risk thresholds should be derived from and aligned with the organizatio…" at bounding box center [276, 204] width 283 height 29
click at [135, 188] on input "d. Project risk thresholds should be derived from and aligned with the organiza…" at bounding box center [135, 186] width 0 height 6
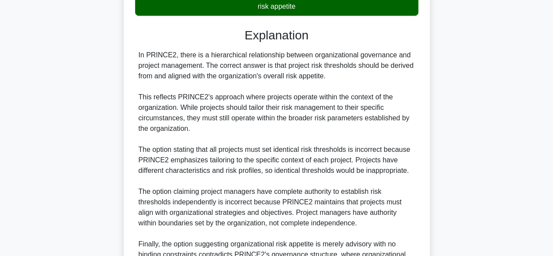
scroll to position [324, 0]
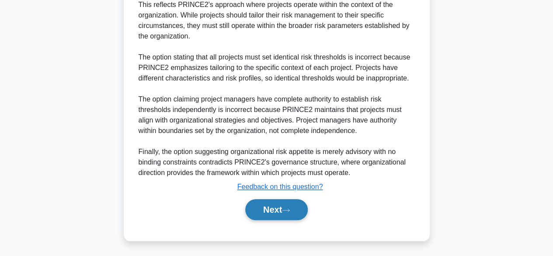
click at [308, 204] on button "Next" at bounding box center [276, 209] width 62 height 21
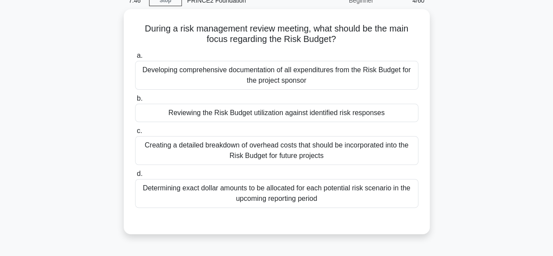
scroll to position [43, 0]
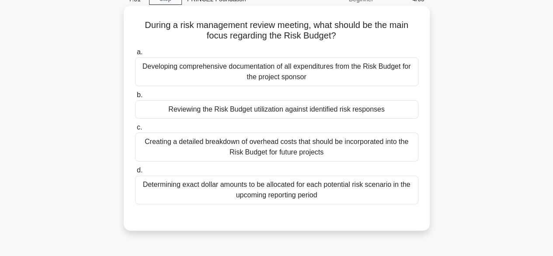
click at [335, 116] on div "Reviewing the Risk Budget utilization against identified risk responses" at bounding box center [276, 109] width 283 height 18
click at [135, 98] on input "b. Reviewing the Risk Budget utilization against identified risk responses" at bounding box center [135, 95] width 0 height 6
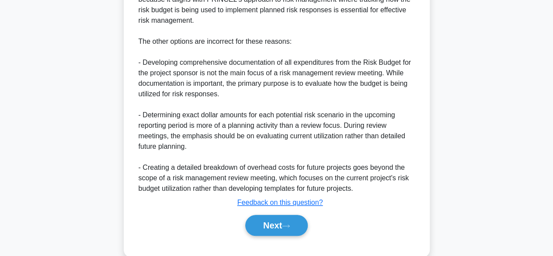
scroll to position [324, 0]
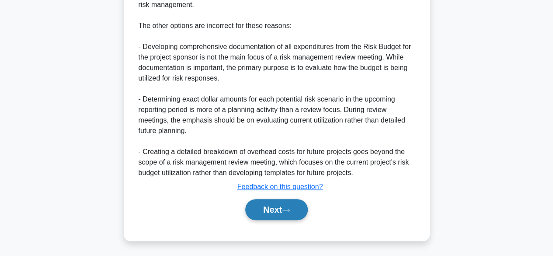
click at [259, 211] on button "Next" at bounding box center [276, 209] width 62 height 21
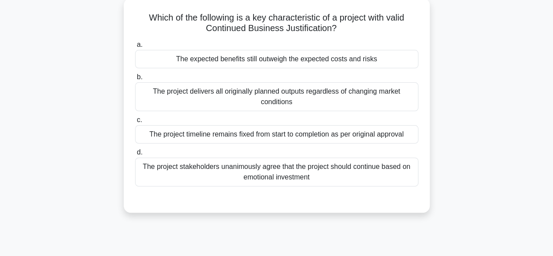
scroll to position [22, 0]
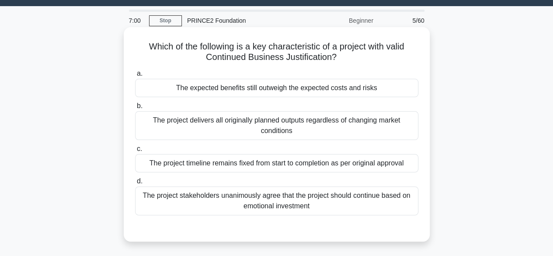
click at [363, 86] on div "The expected benefits still outweigh the expected costs and risks" at bounding box center [276, 88] width 283 height 18
click at [135, 76] on input "a. The expected benefits still outweigh the expected costs and risks" at bounding box center [135, 74] width 0 height 6
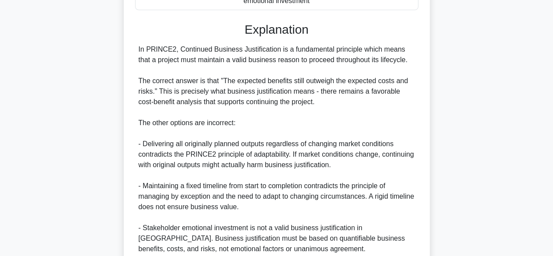
scroll to position [303, 0]
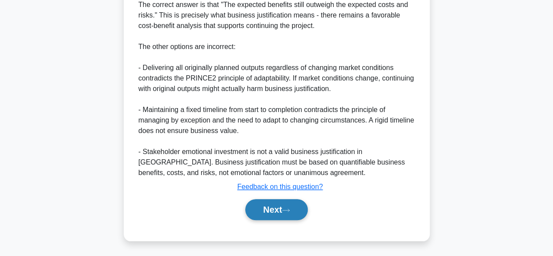
click at [280, 207] on button "Next" at bounding box center [276, 209] width 62 height 21
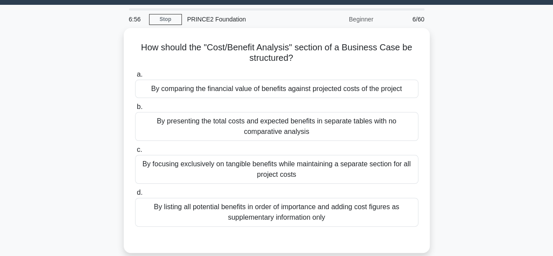
scroll to position [0, 0]
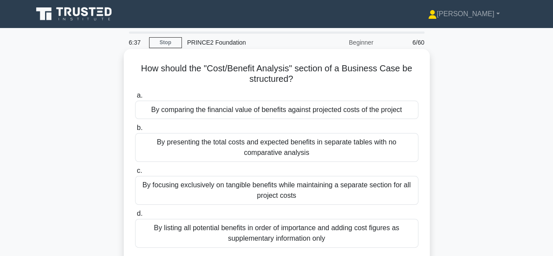
click at [312, 115] on div "By comparing the financial value of benefits against projected costs of the pro…" at bounding box center [276, 109] width 283 height 18
click at [135, 98] on input "a. By comparing the financial value of benefits against projected costs of the …" at bounding box center [135, 96] width 0 height 6
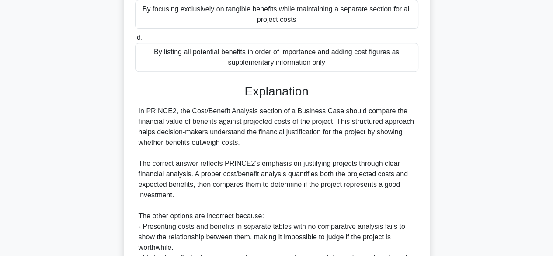
scroll to position [292, 0]
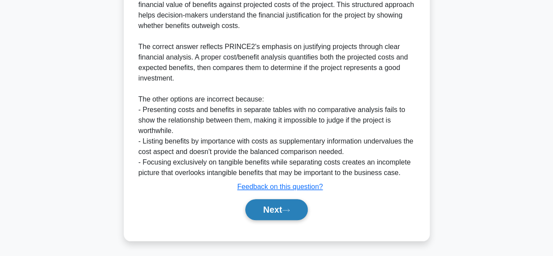
click at [283, 209] on button "Next" at bounding box center [276, 209] width 62 height 21
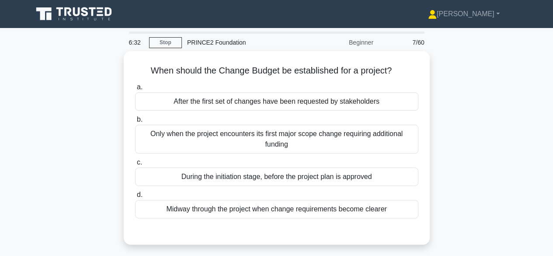
scroll to position [0, 0]
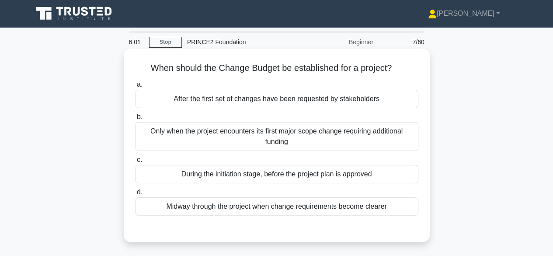
click at [325, 177] on div "During the initiation stage, before the project plan is approved" at bounding box center [276, 174] width 283 height 18
click at [135, 163] on input "c. During the initiation stage, before the project plan is approved" at bounding box center [135, 160] width 0 height 6
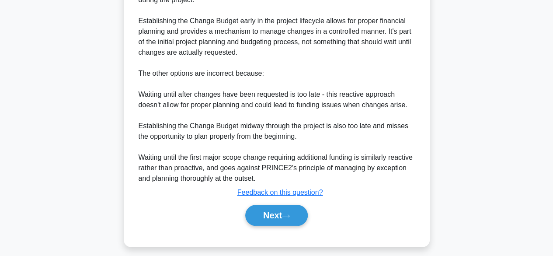
scroll to position [292, 0]
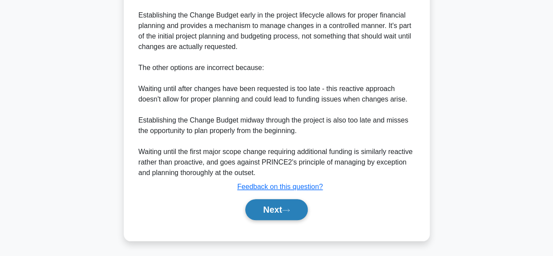
click at [279, 204] on button "Next" at bounding box center [276, 209] width 62 height 21
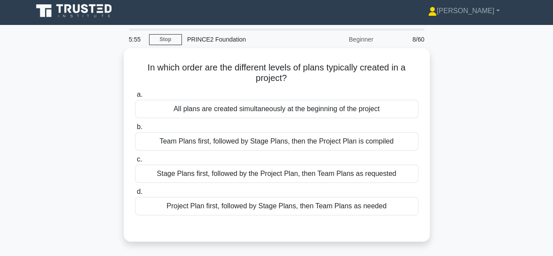
scroll to position [4, 0]
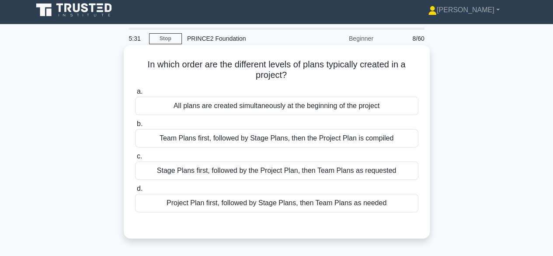
click at [298, 204] on div "Project Plan first, followed by Stage Plans, then Team Plans as needed" at bounding box center [276, 203] width 283 height 18
click at [135, 191] on input "d. Project Plan first, followed by Stage Plans, then Team Plans as needed" at bounding box center [135, 189] width 0 height 6
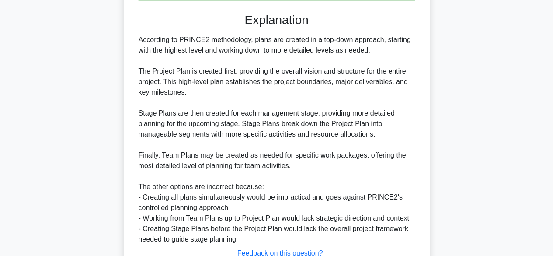
scroll to position [282, 0]
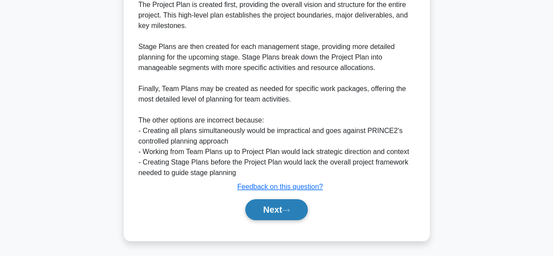
click at [292, 205] on button "Next" at bounding box center [276, 209] width 62 height 21
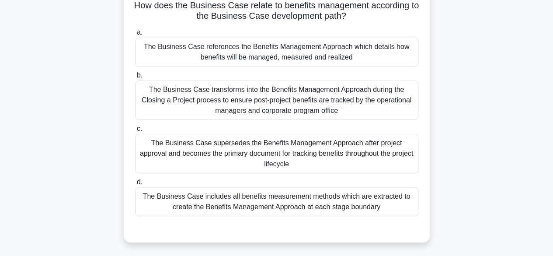
scroll to position [65, 0]
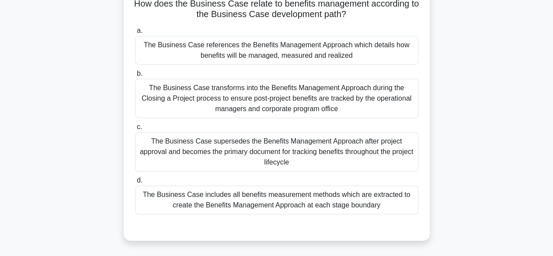
click at [373, 48] on div "The Business Case references the Benefits Management Approach which details how…" at bounding box center [276, 50] width 283 height 29
click at [135, 34] on input "a. The Business Case references the Benefits Management Approach which details …" at bounding box center [135, 31] width 0 height 6
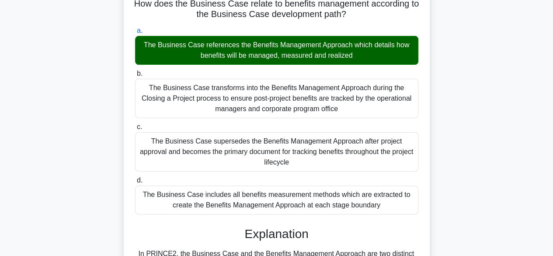
scroll to position [282, 0]
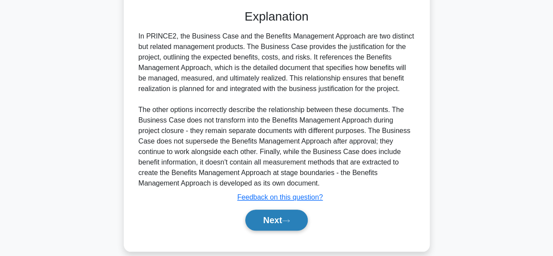
click at [294, 209] on button "Next" at bounding box center [276, 219] width 62 height 21
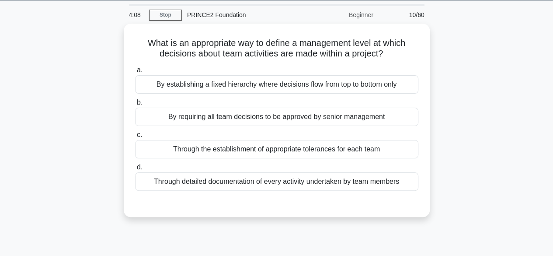
scroll to position [7, 0]
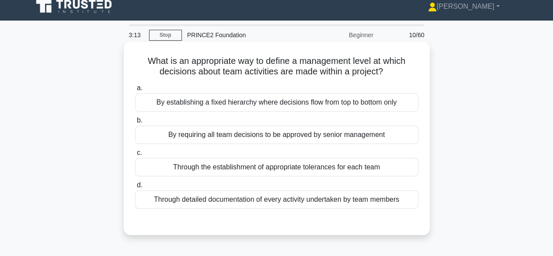
click at [287, 169] on div "Through the establishment of appropriate tolerances for each team" at bounding box center [276, 167] width 283 height 18
click at [135, 156] on input "c. Through the establishment of appropriate tolerances for each team" at bounding box center [135, 153] width 0 height 6
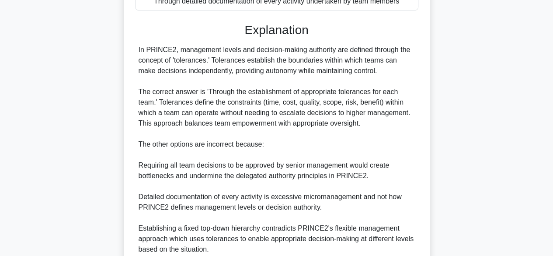
scroll to position [282, 0]
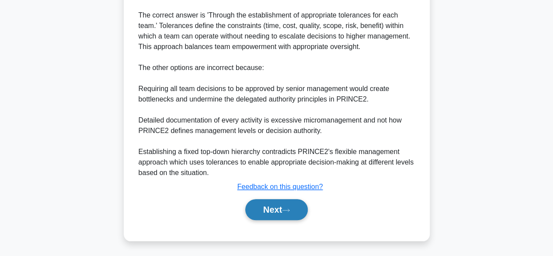
click at [289, 210] on icon at bounding box center [285, 209] width 7 height 3
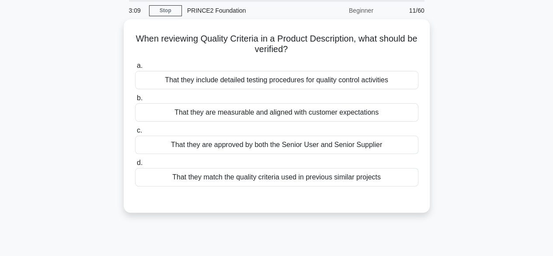
scroll to position [31, 0]
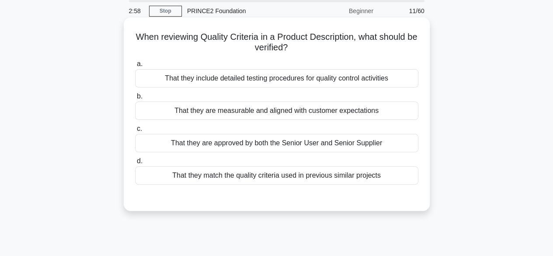
click at [290, 81] on div "That they include detailed testing procedures for quality control activities" at bounding box center [276, 78] width 283 height 18
click at [135, 67] on input "a. That they include detailed testing procedures for quality control activities" at bounding box center [135, 64] width 0 height 6
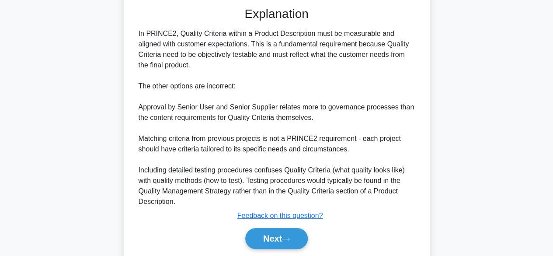
scroll to position [252, 0]
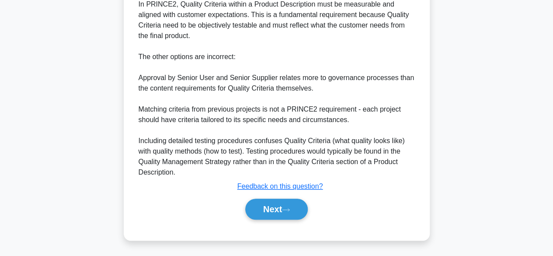
click at [285, 197] on div "Next" at bounding box center [276, 209] width 283 height 28
click at [284, 211] on button "Next" at bounding box center [276, 208] width 62 height 21
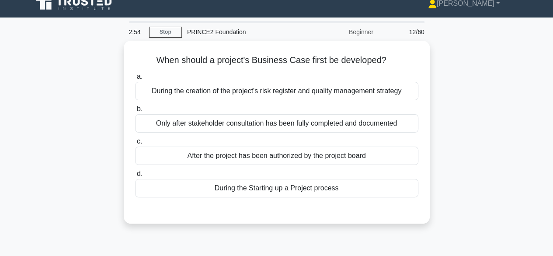
scroll to position [10, 0]
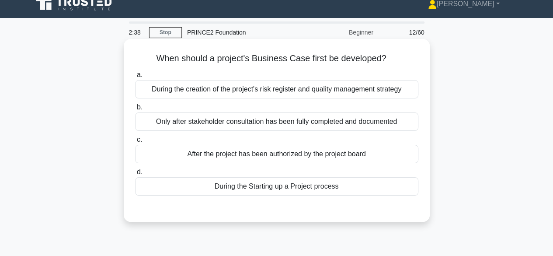
click at [289, 97] on div "During the creation of the project's risk register and quality management strat…" at bounding box center [276, 89] width 283 height 18
click at [135, 78] on input "a. During the creation of the project's risk register and quality management st…" at bounding box center [135, 75] width 0 height 6
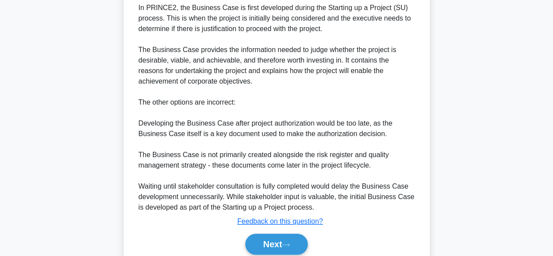
scroll to position [273, 0]
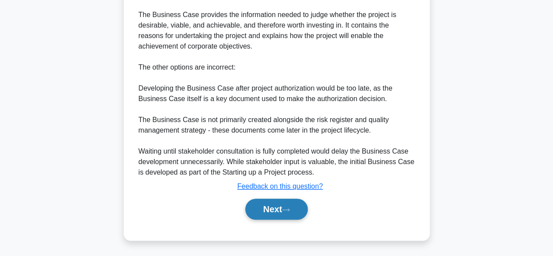
click at [274, 202] on button "Next" at bounding box center [276, 208] width 62 height 21
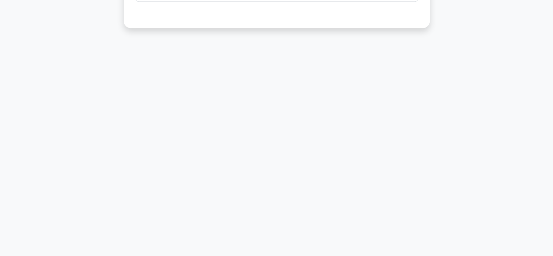
scroll to position [27, 0]
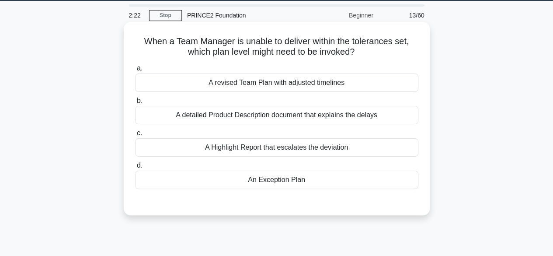
click at [281, 181] on div "An Exception Plan" at bounding box center [276, 179] width 283 height 18
click at [135, 168] on input "d. An Exception Plan" at bounding box center [135, 166] width 0 height 6
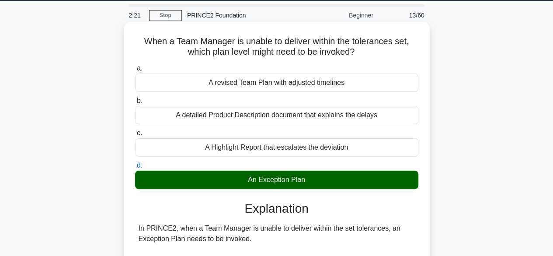
scroll to position [271, 0]
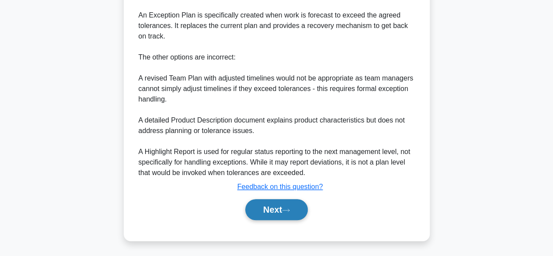
click at [281, 208] on button "Next" at bounding box center [276, 209] width 62 height 21
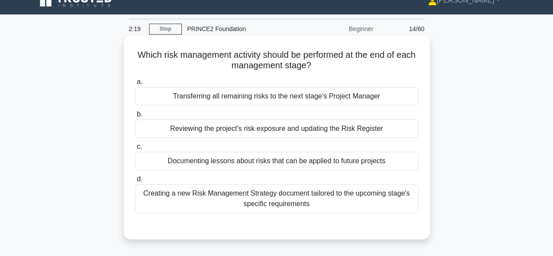
scroll to position [13, 0]
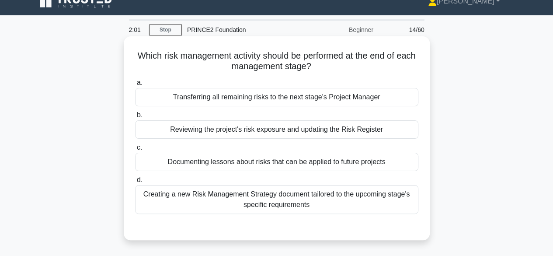
click at [294, 159] on div "Documenting lessons about risks that can be applied to future projects" at bounding box center [276, 161] width 283 height 18
click at [135, 150] on input "c. Documenting lessons about risks that can be applied to future projects" at bounding box center [135, 148] width 0 height 6
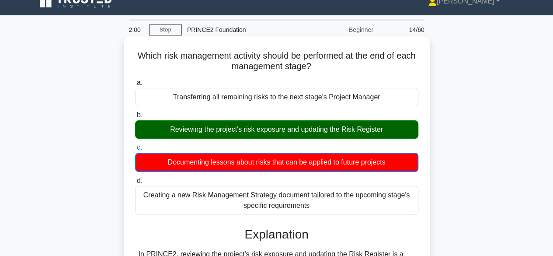
click at [290, 135] on div "Reviewing the project's risk exposure and updating the Risk Register" at bounding box center [276, 129] width 283 height 18
click at [135, 118] on input "b. Reviewing the project's risk exposure and updating the Risk Register" at bounding box center [135, 115] width 0 height 6
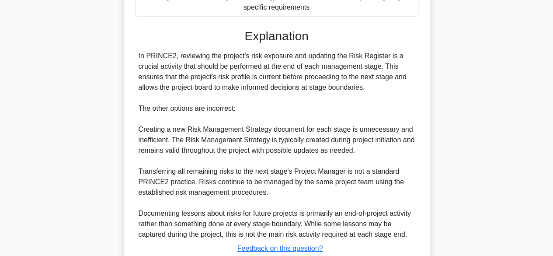
scroll to position [271, 0]
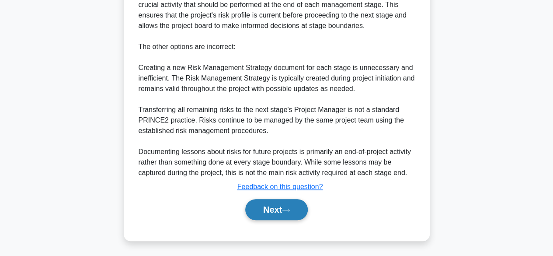
click at [279, 204] on button "Next" at bounding box center [276, 209] width 62 height 21
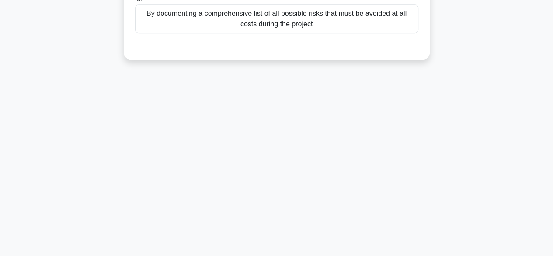
scroll to position [24, 0]
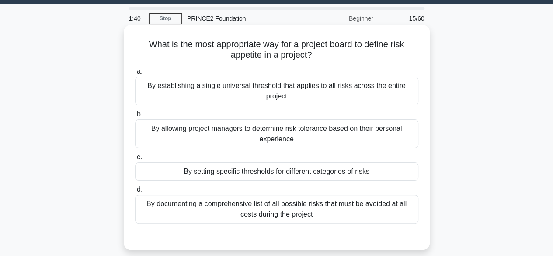
click at [274, 212] on div "By documenting a comprehensive list of all possible risks that must be avoided …" at bounding box center [276, 208] width 283 height 29
click at [135, 192] on input "d. By documenting a comprehensive list of all possible risks that must be avoid…" at bounding box center [135, 190] width 0 height 6
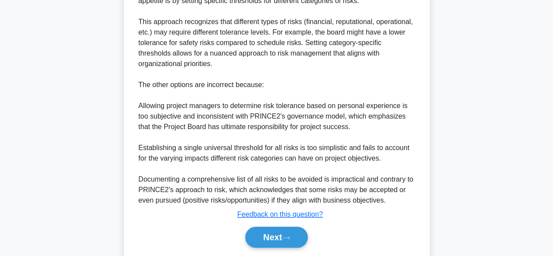
scroll to position [325, 0]
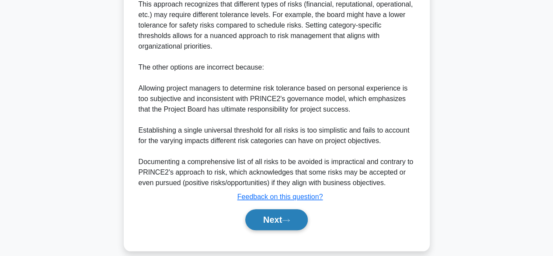
click at [276, 220] on button "Next" at bounding box center [276, 219] width 62 height 21
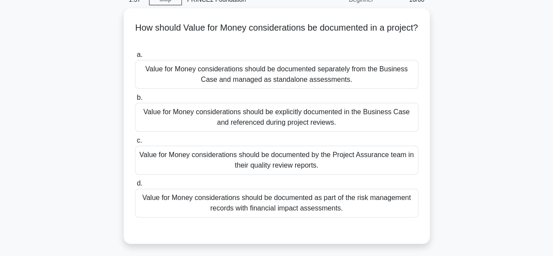
scroll to position [0, 0]
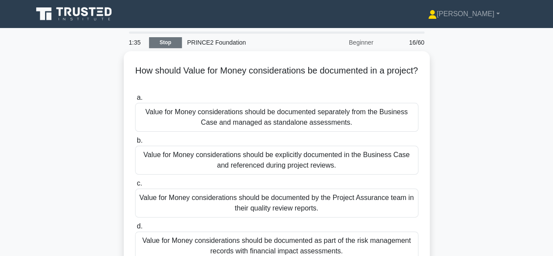
click at [170, 42] on link "Stop" at bounding box center [165, 42] width 33 height 11
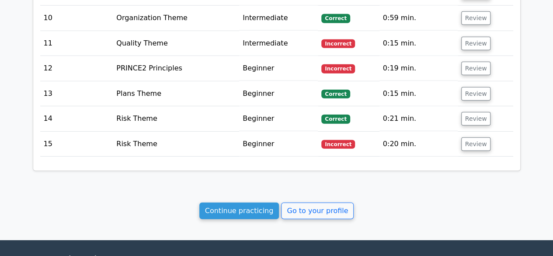
scroll to position [1235, 0]
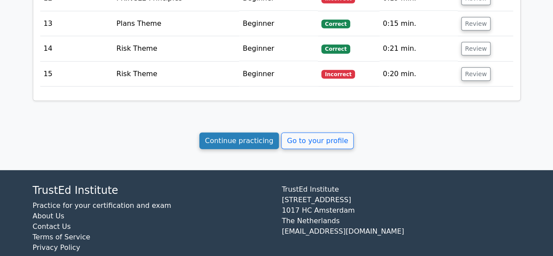
click at [245, 132] on link "Continue practicing" at bounding box center [239, 140] width 80 height 17
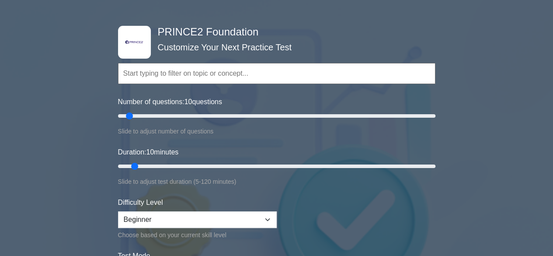
scroll to position [31, 0]
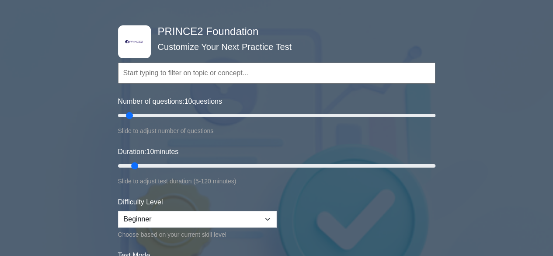
click at [189, 78] on input "text" at bounding box center [276, 72] width 317 height 21
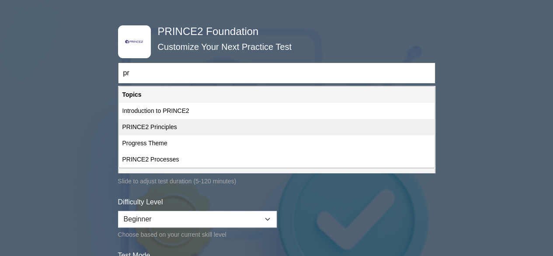
click at [163, 130] on div "PRINCE2 Principles" at bounding box center [276, 127] width 315 height 16
type input "PRINCE2 Principles"
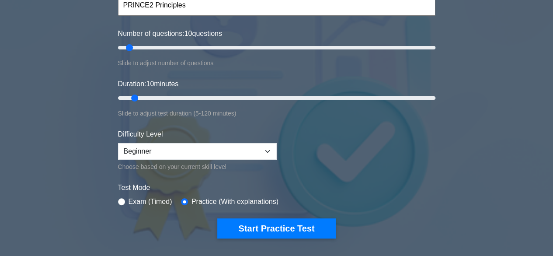
scroll to position [99, 0]
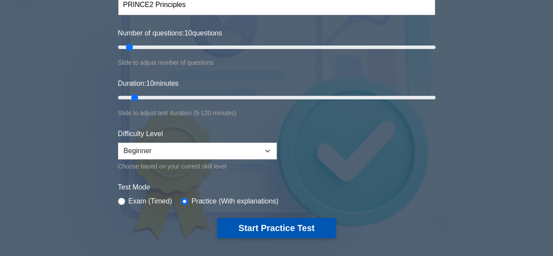
click at [239, 226] on button "Start Practice Test" at bounding box center [276, 228] width 118 height 20
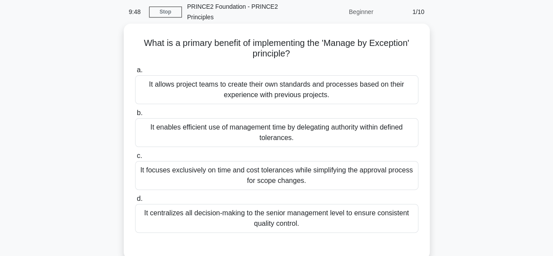
scroll to position [38, 0]
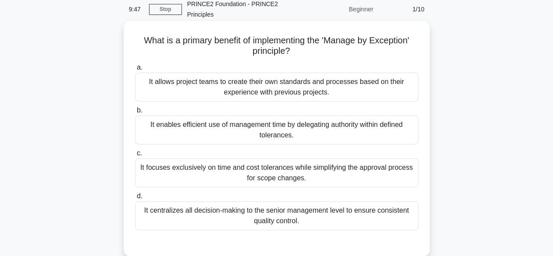
click at [260, 131] on div "It enables efficient use of management time by delegating authority within defi…" at bounding box center [276, 129] width 283 height 29
click at [135, 113] on input "b. It enables efficient use of management time by delegating authority within d…" at bounding box center [135, 110] width 0 height 6
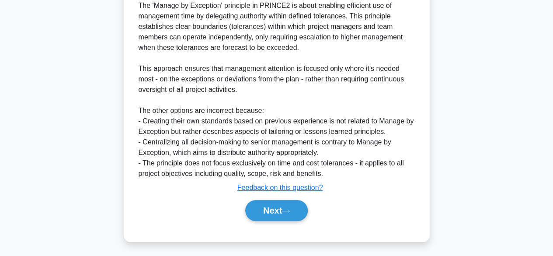
scroll to position [303, 0]
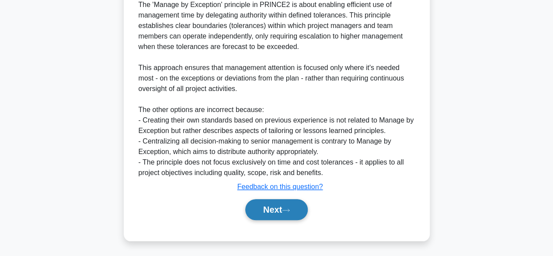
click at [268, 211] on button "Next" at bounding box center [276, 209] width 62 height 21
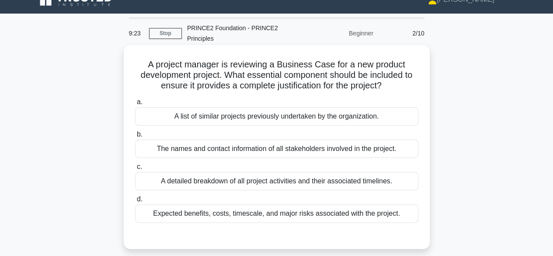
scroll to position [15, 0]
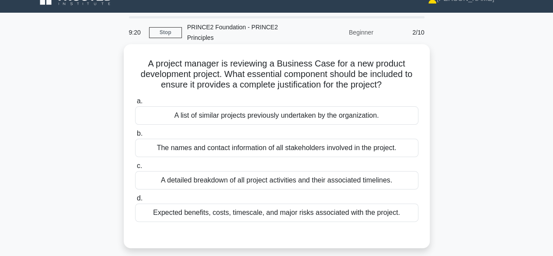
click at [314, 215] on div "Expected benefits, costs, timescale, and major risks associated with the projec…" at bounding box center [276, 212] width 283 height 18
click at [135, 201] on input "d. Expected benefits, costs, timescale, and major risks associated with the pro…" at bounding box center [135, 198] width 0 height 6
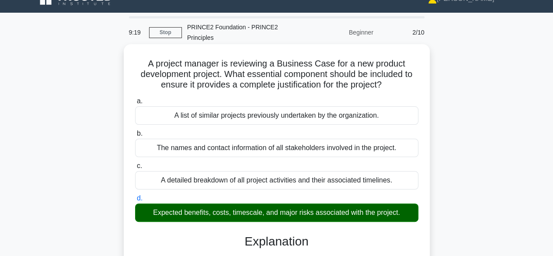
scroll to position [261, 0]
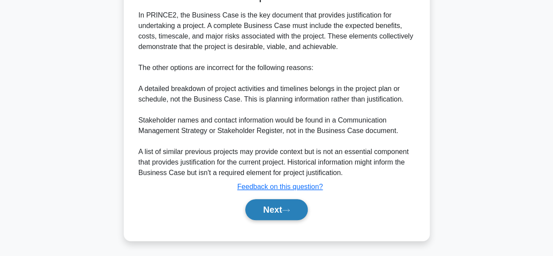
click at [293, 213] on button "Next" at bounding box center [276, 209] width 62 height 21
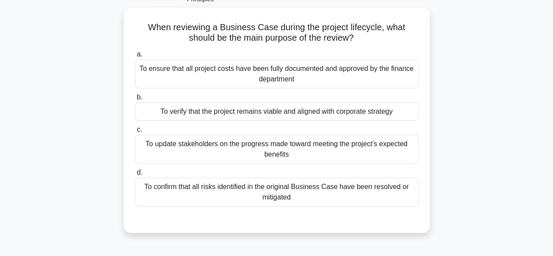
scroll to position [53, 0]
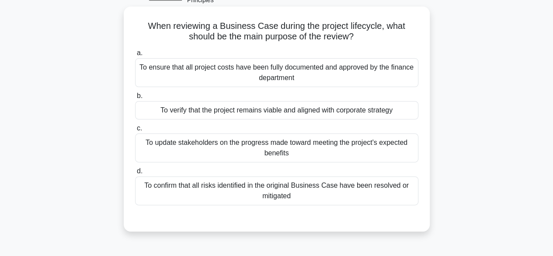
click at [314, 108] on div "To verify that the project remains viable and aligned with corporate strategy" at bounding box center [276, 110] width 283 height 18
click at [135, 99] on input "b. To verify that the project remains viable and aligned with corporate strategy" at bounding box center [135, 96] width 0 height 6
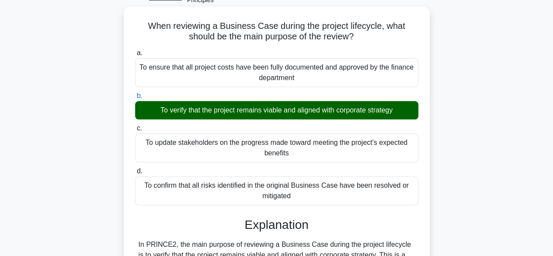
scroll to position [313, 0]
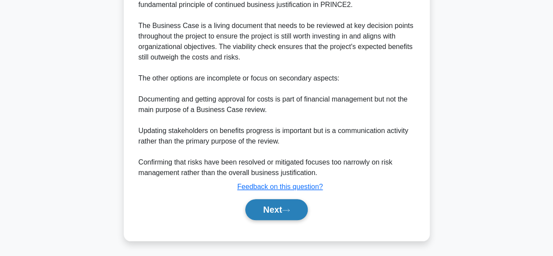
click at [268, 210] on button "Next" at bounding box center [276, 209] width 62 height 21
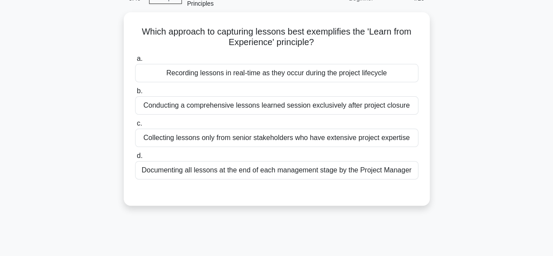
scroll to position [49, 0]
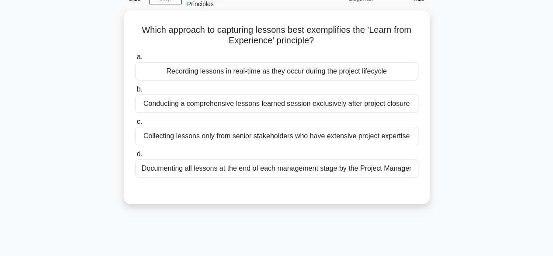
click at [329, 75] on div "Recording lessons in real-time as they occur during the project lifecycle" at bounding box center [276, 71] width 283 height 18
click at [135, 60] on input "a. Recording lessons in real-time as they occur during the project lifecycle" at bounding box center [135, 57] width 0 height 6
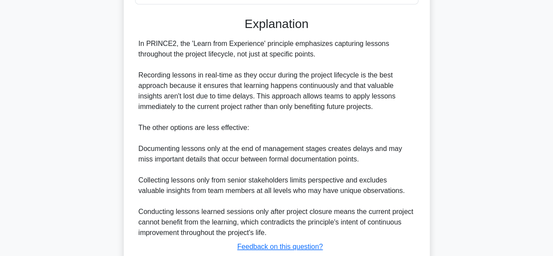
scroll to position [282, 0]
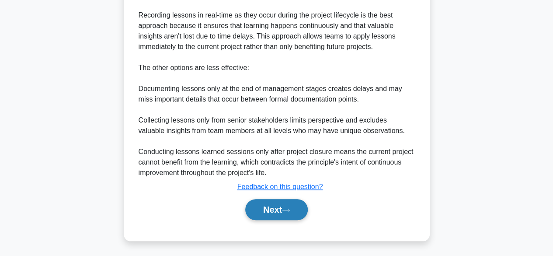
click at [283, 214] on button "Next" at bounding box center [276, 209] width 62 height 21
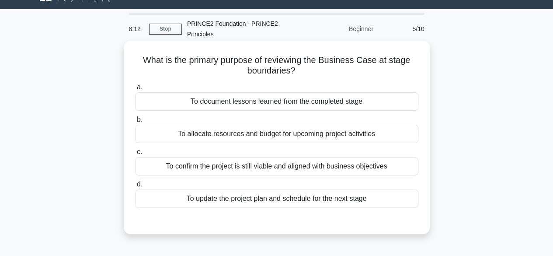
scroll to position [18, 0]
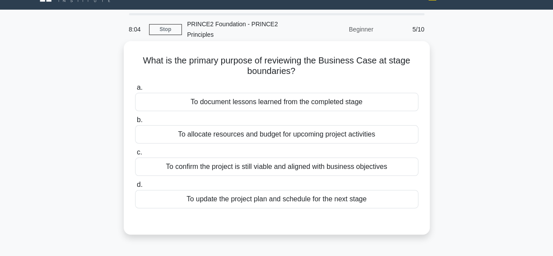
click at [315, 166] on div "To confirm the project is still viable and aligned with business objectives" at bounding box center [276, 166] width 283 height 18
click at [135, 155] on input "c. To confirm the project is still viable and aligned with business objectives" at bounding box center [135, 152] width 0 height 6
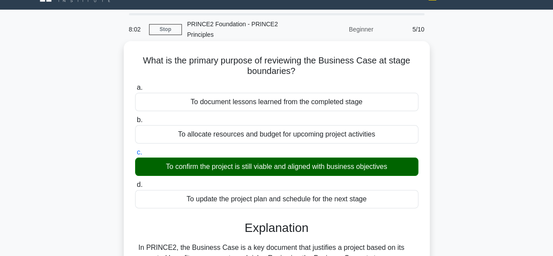
scroll to position [292, 0]
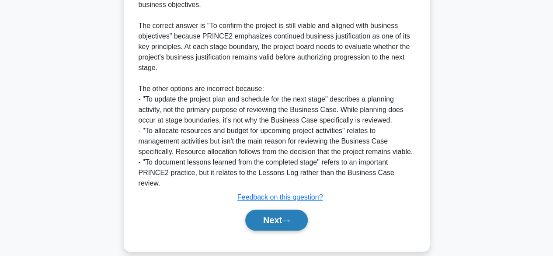
click at [284, 215] on button "Next" at bounding box center [276, 219] width 62 height 21
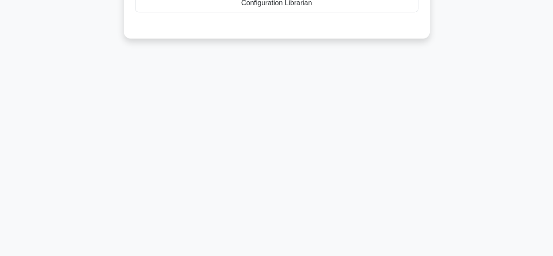
scroll to position [0, 0]
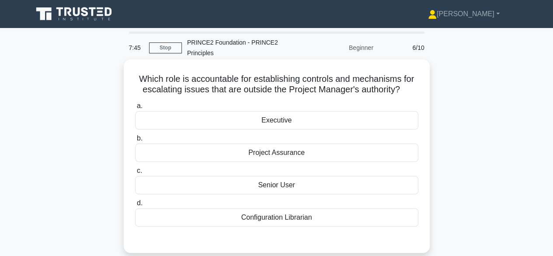
click at [295, 152] on div "Project Assurance" at bounding box center [276, 152] width 283 height 18
click at [135, 141] on input "b. Project Assurance" at bounding box center [135, 138] width 0 height 6
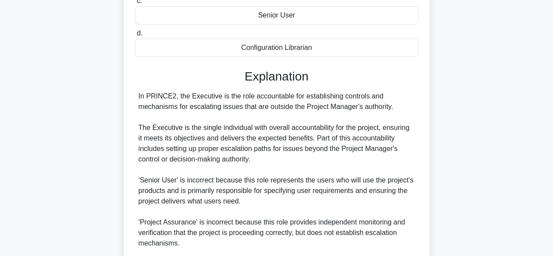
scroll to position [283, 0]
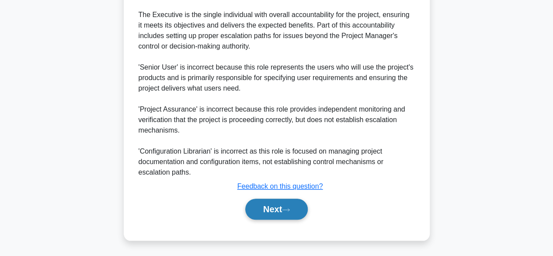
click at [276, 211] on button "Next" at bounding box center [276, 208] width 62 height 21
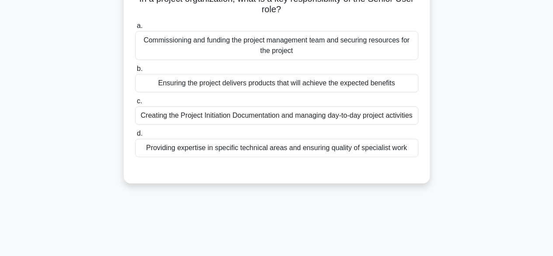
scroll to position [37, 0]
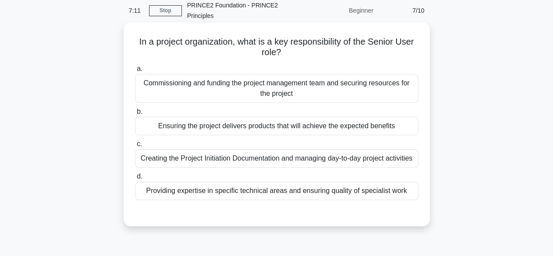
click at [266, 130] on div "Ensuring the project delivers products that will achieve the expected benefits" at bounding box center [276, 126] width 283 height 18
click at [135, 114] on input "b. Ensuring the project delivers products that will achieve the expected benefi…" at bounding box center [135, 112] width 0 height 6
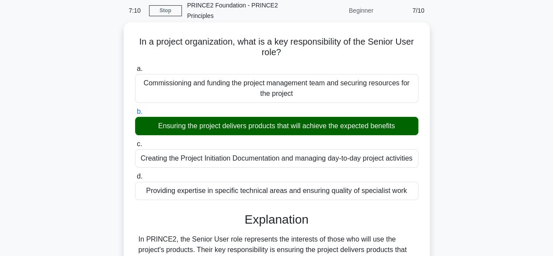
scroll to position [219, 0]
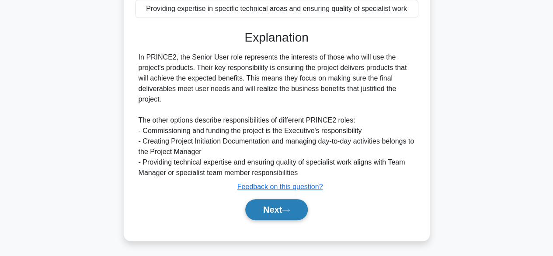
click at [286, 201] on button "Next" at bounding box center [276, 209] width 62 height 21
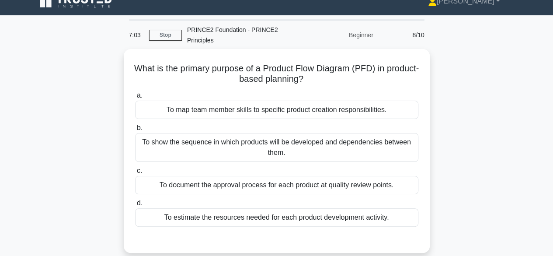
scroll to position [16, 0]
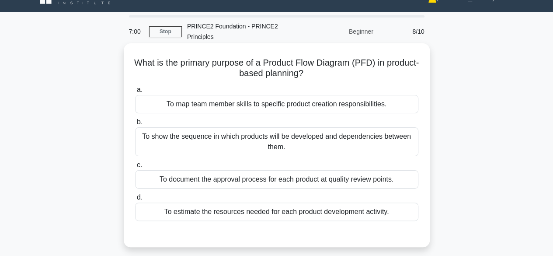
click at [286, 140] on div "To show the sequence in which products will be developed and dependencies betwe…" at bounding box center [276, 141] width 283 height 29
click at [135, 125] on input "b. To show the sequence in which products will be developed and dependencies be…" at bounding box center [135, 122] width 0 height 6
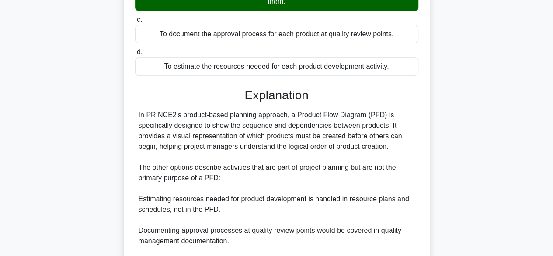
scroll to position [261, 0]
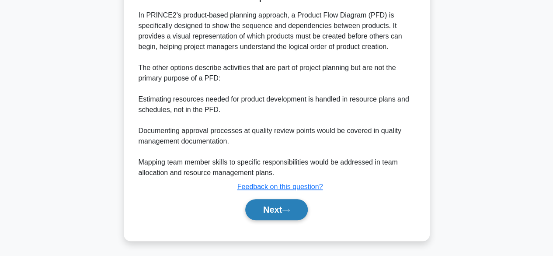
click at [269, 202] on button "Next" at bounding box center [276, 209] width 62 height 21
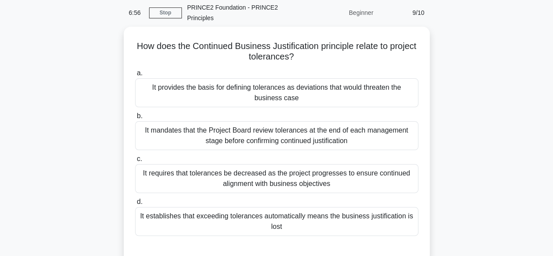
scroll to position [35, 0]
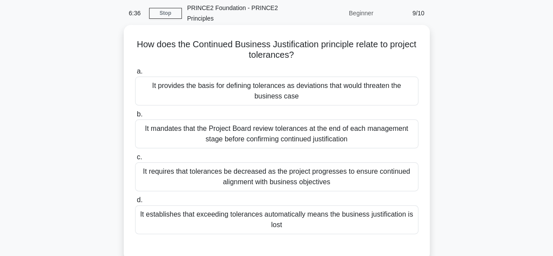
click at [317, 95] on div "It provides the basis for defining tolerances as deviations that would threaten…" at bounding box center [276, 90] width 283 height 29
click at [135, 74] on input "a. It provides the basis for defining tolerances as deviations that would threa…" at bounding box center [135, 72] width 0 height 6
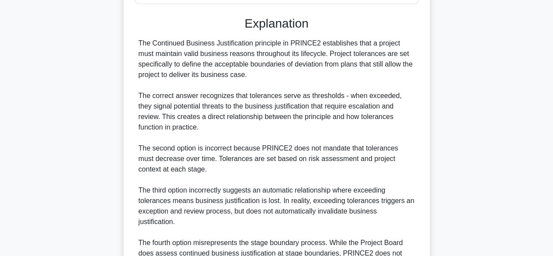
scroll to position [345, 0]
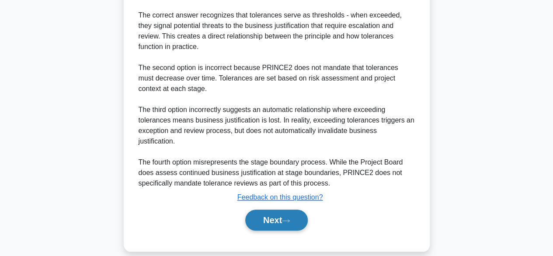
click at [279, 209] on button "Next" at bounding box center [276, 219] width 62 height 21
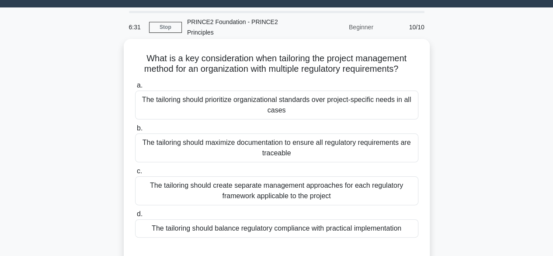
scroll to position [21, 0]
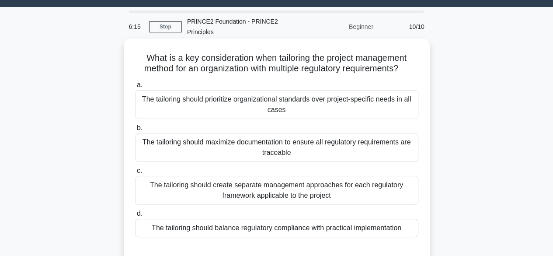
click at [256, 102] on div "The tailoring should prioritize organizational standards over project-specific …" at bounding box center [276, 104] width 283 height 29
click at [135, 88] on input "a. The tailoring should prioritize organizational standards over project-specif…" at bounding box center [135, 85] width 0 height 6
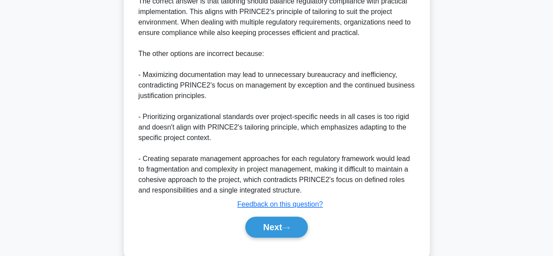
scroll to position [356, 0]
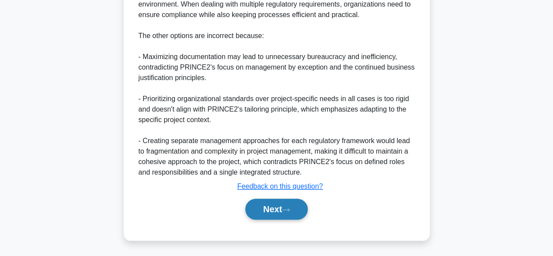
click at [271, 211] on button "Next" at bounding box center [276, 208] width 62 height 21
